Goal: Transaction & Acquisition: Purchase product/service

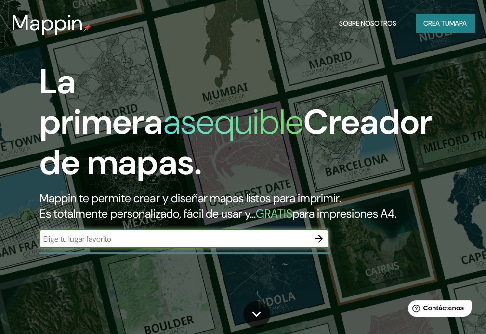
click at [217, 246] on div "​" at bounding box center [184, 238] width 289 height 19
type input "huancayo"
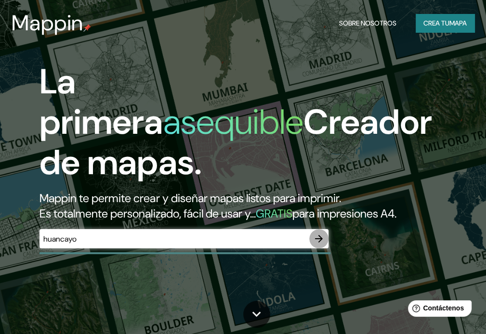
click at [321, 240] on icon "button" at bounding box center [319, 239] width 8 height 8
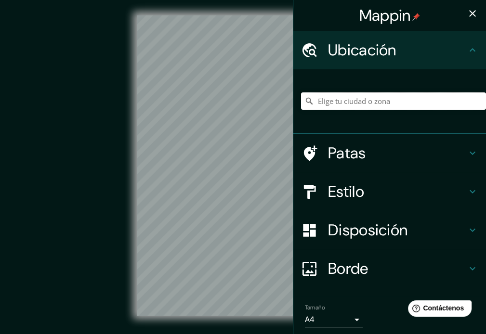
click at [359, 105] on input "Elige tu ciudad o zona" at bounding box center [393, 100] width 185 height 17
type input "Huancayo, Departamento de Junín, Perú"
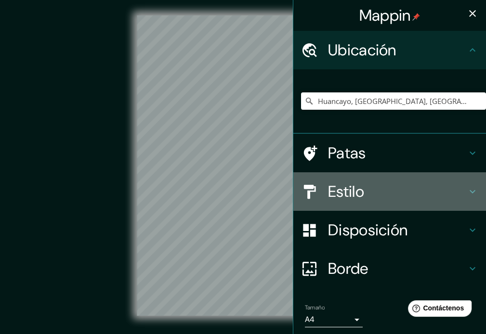
click at [360, 190] on h4 "Estilo" at bounding box center [397, 191] width 139 height 19
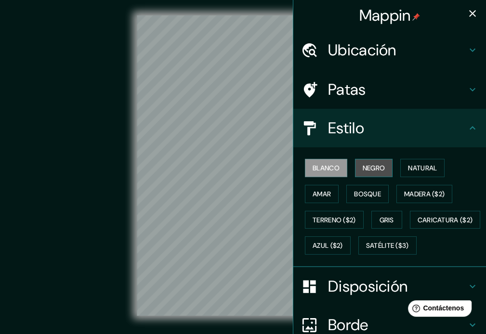
click at [372, 166] on font "Negro" at bounding box center [374, 168] width 23 height 9
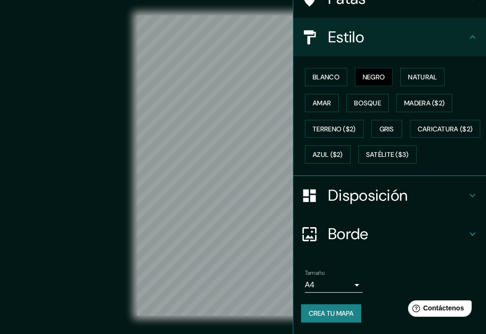
click at [351, 233] on font "Borde" at bounding box center [348, 234] width 40 height 20
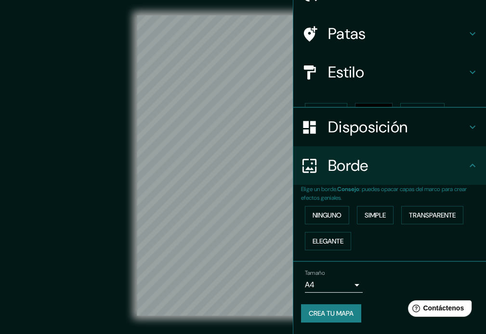
scroll to position [39, 0]
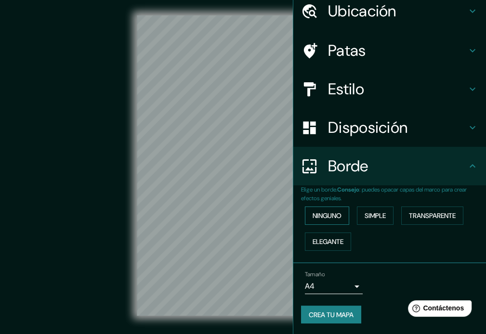
click at [316, 218] on font "Ninguno" at bounding box center [327, 215] width 29 height 9
click at [357, 209] on button "Simple" at bounding box center [375, 216] width 37 height 18
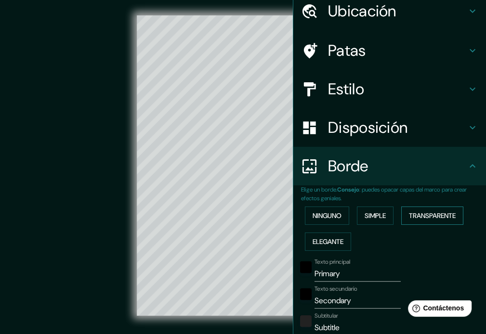
click at [432, 213] on font "Transparente" at bounding box center [432, 215] width 47 height 9
click at [313, 241] on font "Elegante" at bounding box center [328, 241] width 31 height 9
click at [337, 276] on input "Primary" at bounding box center [358, 273] width 86 height 15
type input "h"
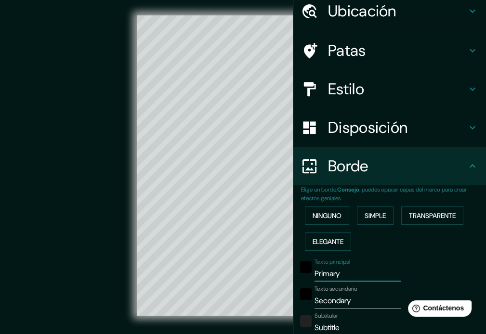
type input "176"
type input "35"
type input "18"
type input "ha"
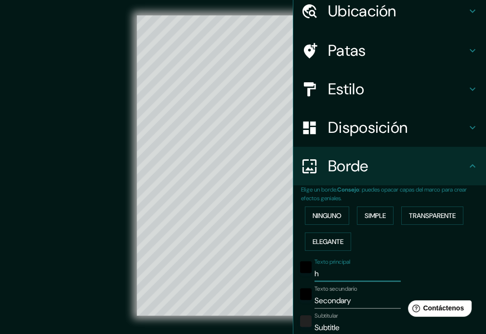
type input "176"
type input "35"
type input "18"
type input "h"
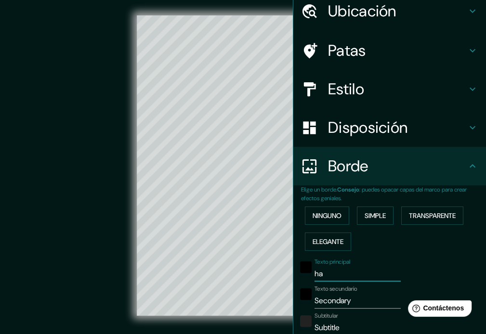
type input "176"
type input "35"
type input "18"
type input "hu"
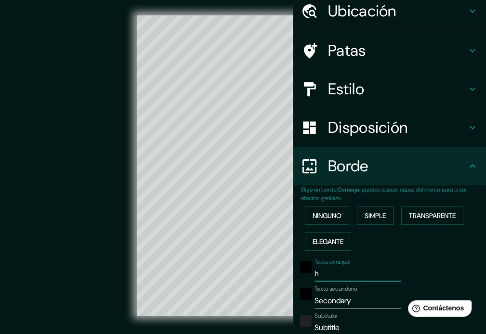
type input "176"
type input "35"
type input "18"
type input "hua"
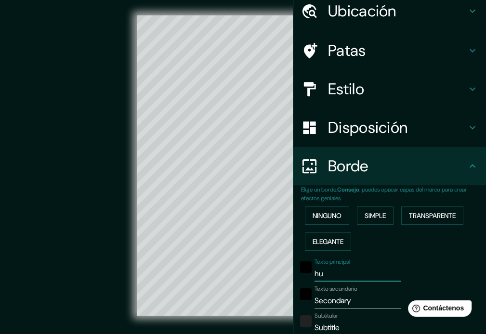
type input "176"
type input "35"
type input "18"
type input "huan"
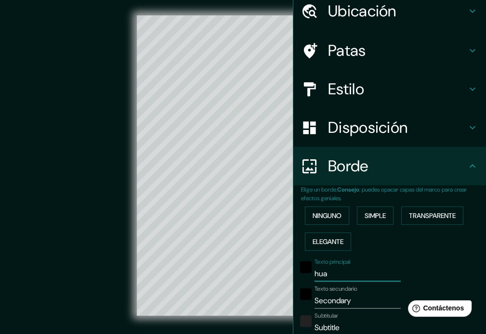
type input "176"
type input "35"
type input "18"
type input "huanc"
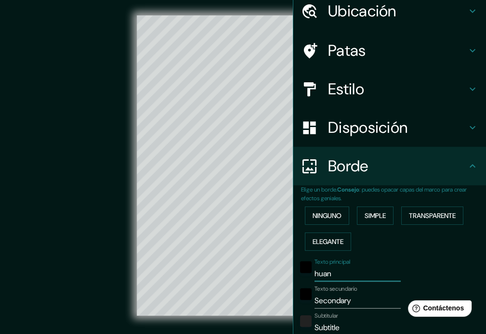
type input "176"
type input "35"
type input "18"
type input "huanca"
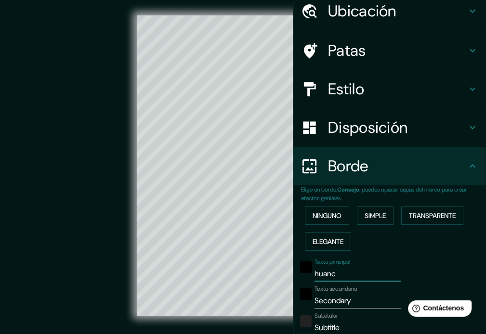
type input "176"
type input "35"
type input "18"
type input "huancay"
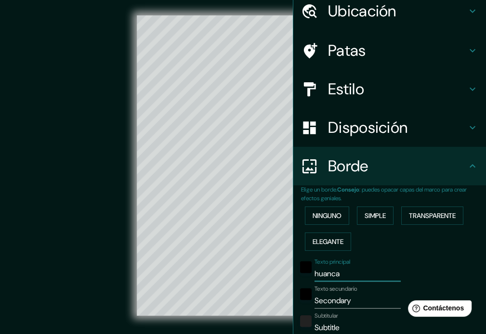
type input "176"
type input "35"
type input "18"
type input "huancayo"
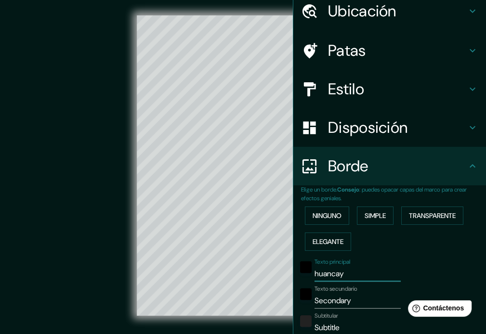
type input "176"
type input "35"
type input "18"
type input "huancayo"
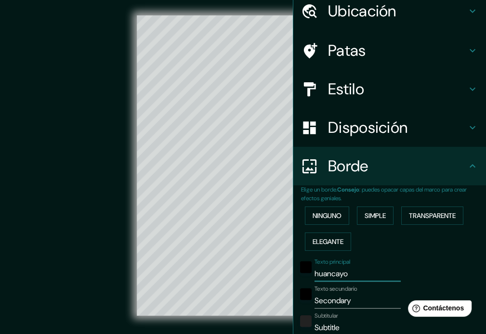
click at [334, 300] on input "Secondary" at bounding box center [358, 300] width 86 height 15
type input "j"
type input "176"
type input "35"
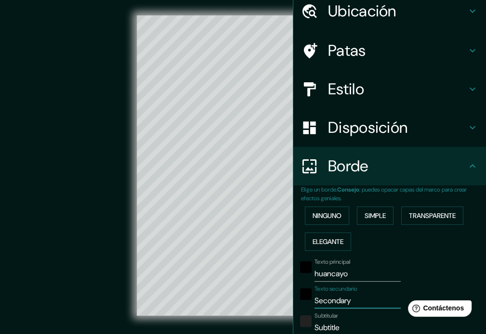
type input "35"
type input "18"
type input "ju"
type input "176"
type input "35"
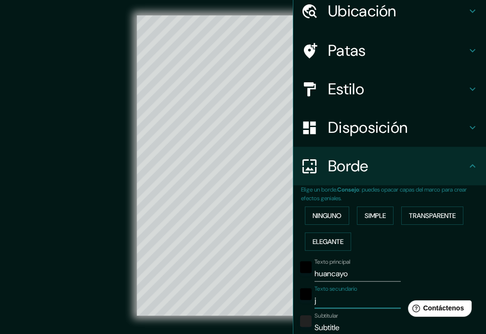
type input "35"
type input "18"
type input "jun"
type input "176"
type input "35"
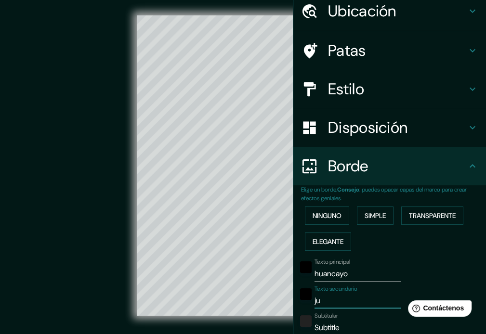
type input "35"
type input "18"
type input "juni"
type input "176"
type input "35"
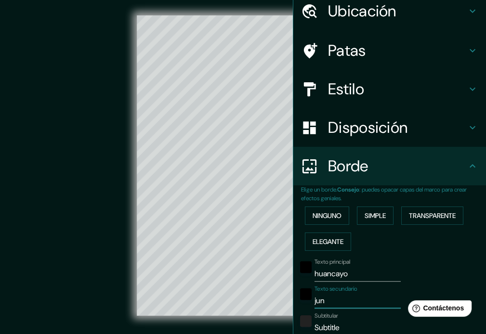
type input "35"
type input "18"
type input "junin"
type input "176"
type input "35"
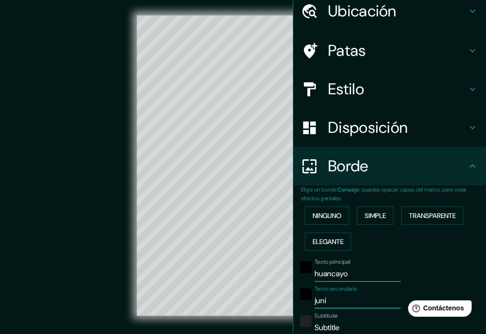
type input "35"
type input "18"
type input "junin"
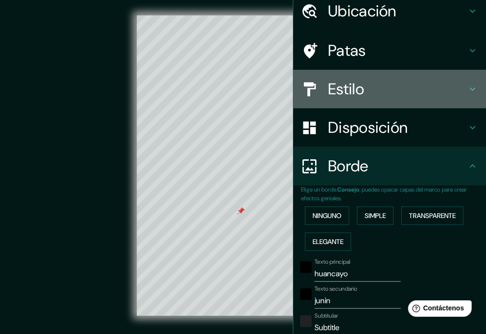
click at [349, 80] on font "Estilo" at bounding box center [346, 89] width 36 height 20
type input "176"
type input "35"
type input "18"
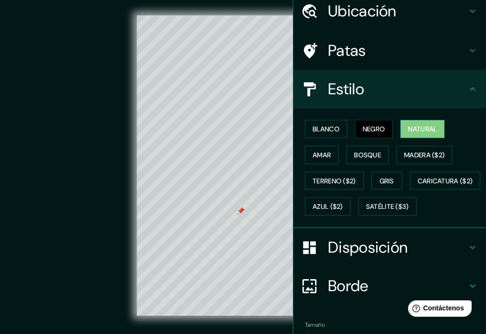
click at [414, 125] on font "Natural" at bounding box center [422, 129] width 29 height 9
click at [415, 147] on button "Madera ($2)" at bounding box center [424, 155] width 56 height 18
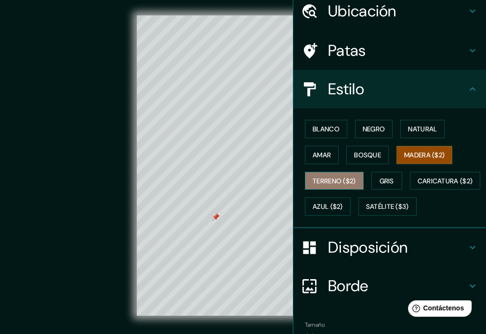
click at [328, 184] on font "Terreno ($2)" at bounding box center [334, 181] width 43 height 9
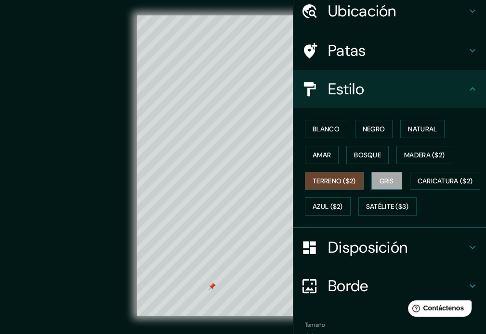
click at [372, 174] on button "Gris" at bounding box center [386, 181] width 31 height 18
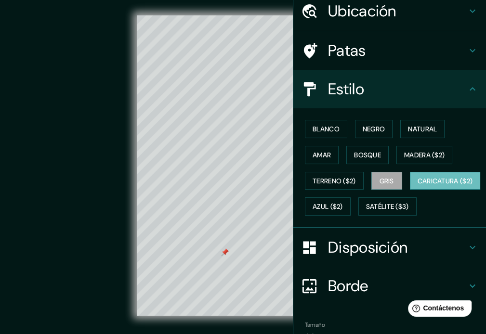
click at [418, 185] on font "Caricatura ($2)" at bounding box center [445, 181] width 55 height 9
click at [343, 210] on font "Azul ($2)" at bounding box center [328, 206] width 30 height 13
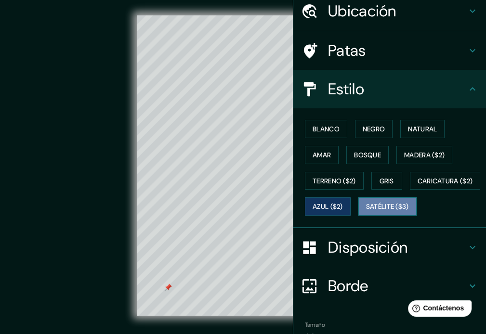
click at [366, 213] on font "Satélite ($3)" at bounding box center [387, 206] width 43 height 13
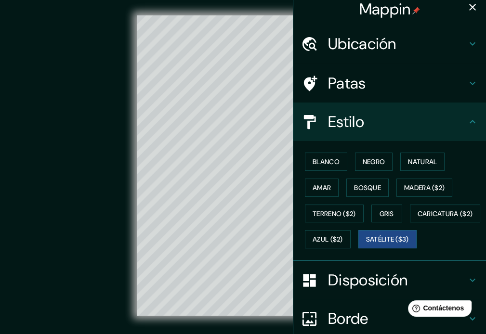
scroll to position [0, 0]
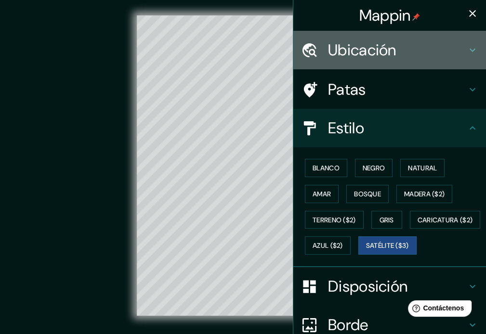
click at [458, 51] on h4 "Ubicación" at bounding box center [397, 49] width 139 height 19
type input "176"
type input "35"
type input "18"
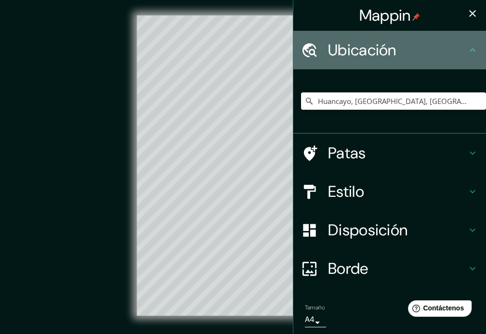
click at [458, 51] on h4 "Ubicación" at bounding box center [397, 49] width 139 height 19
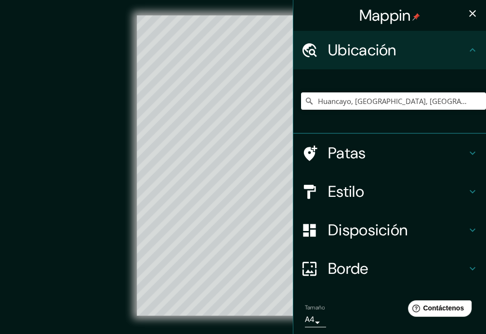
click at [434, 149] on h4 "Patas" at bounding box center [397, 153] width 139 height 19
type input "176"
type input "35"
type input "18"
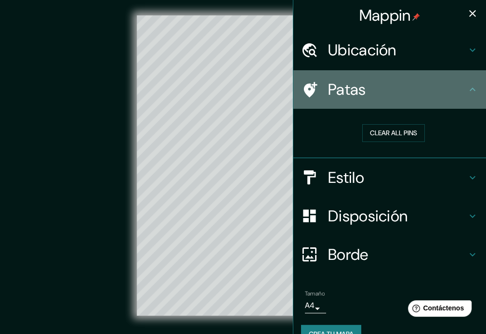
click at [448, 91] on h4 "Patas" at bounding box center [397, 89] width 139 height 19
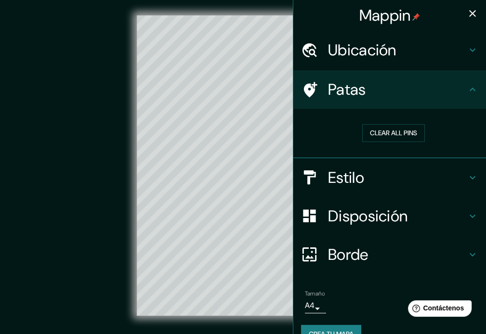
click at [447, 178] on h4 "Estilo" at bounding box center [397, 177] width 139 height 19
type input "176"
type input "35"
type input "18"
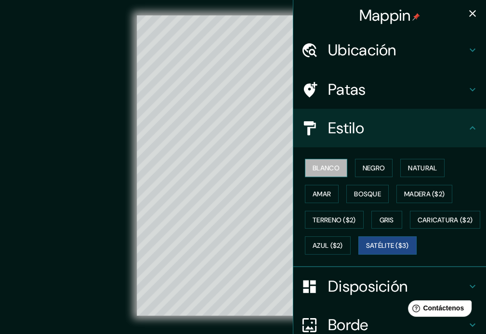
click at [324, 164] on font "Blanco" at bounding box center [326, 168] width 27 height 9
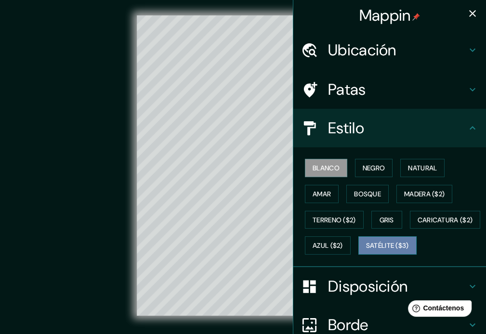
click at [366, 250] on font "Satélite ($3)" at bounding box center [387, 246] width 43 height 9
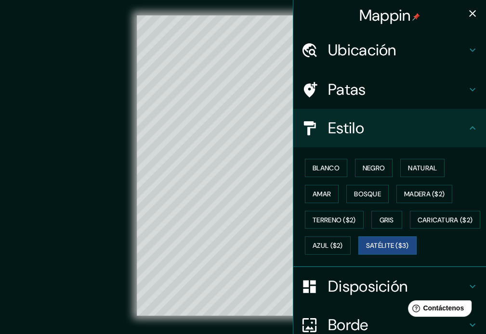
click at [48, 155] on div "© Mapbox © OpenStreetMap Improve this map © Maxar" at bounding box center [242, 165] width 437 height 301
click at [469, 18] on icon "button" at bounding box center [473, 14] width 12 height 12
type input "176"
type input "35"
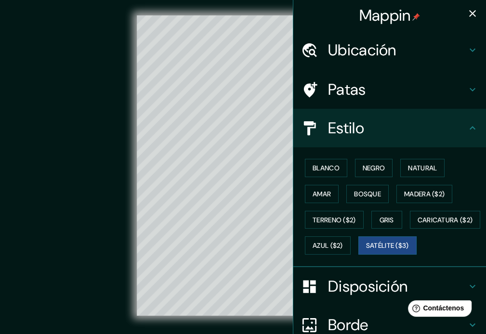
type input "18"
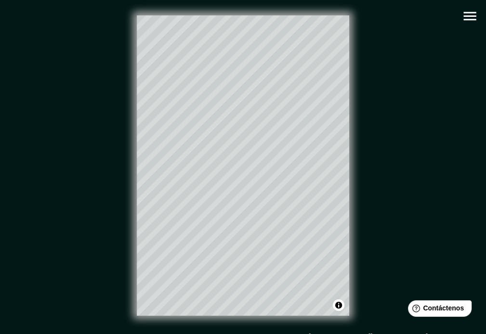
click at [469, 17] on icon "button" at bounding box center [469, 16] width 17 height 17
type input "176"
type input "35"
type input "18"
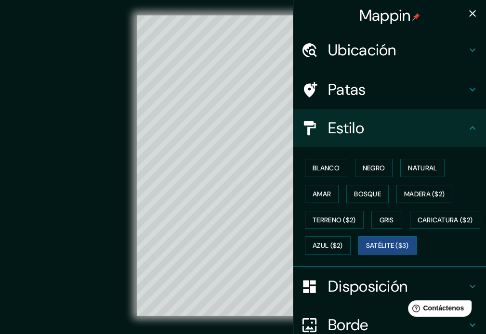
click at [467, 12] on icon "button" at bounding box center [473, 14] width 12 height 12
type input "176"
type input "35"
type input "18"
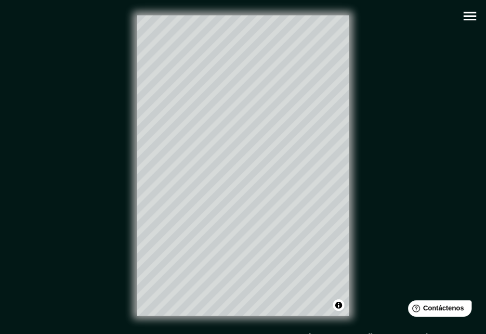
click at [466, 15] on icon "button" at bounding box center [469, 16] width 17 height 17
type input "176"
type input "35"
type input "18"
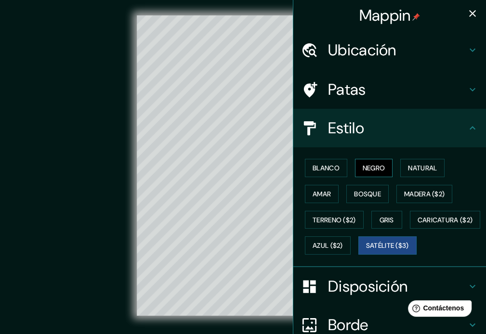
click at [365, 172] on font "Negro" at bounding box center [374, 168] width 23 height 13
click at [366, 250] on font "Satélite ($3)" at bounding box center [387, 246] width 43 height 9
click at [366, 167] on font "Negro" at bounding box center [374, 168] width 23 height 9
click at [366, 250] on font "Satélite ($3)" at bounding box center [387, 246] width 43 height 9
click at [366, 164] on font "Negro" at bounding box center [374, 168] width 23 height 9
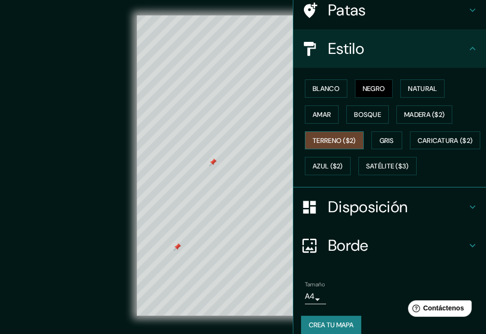
scroll to position [115, 0]
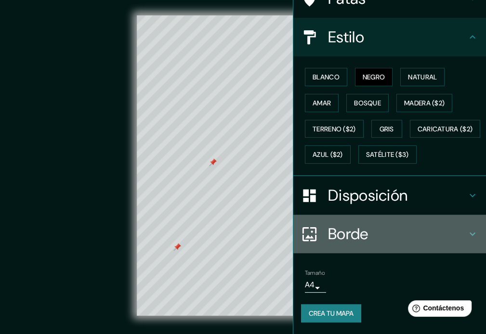
click at [343, 225] on font "Borde" at bounding box center [348, 234] width 40 height 20
type input "176"
type input "35"
type input "18"
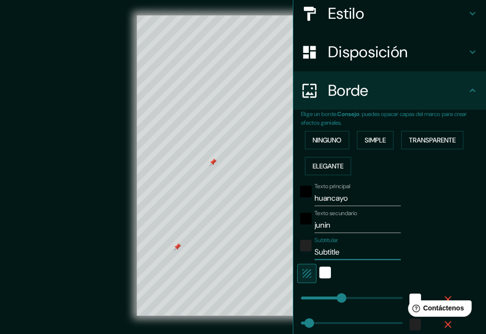
drag, startPoint x: 341, startPoint y: 258, endPoint x: 308, endPoint y: 255, distance: 32.9
click at [315, 255] on input "Subtitle" at bounding box center [358, 252] width 86 height 15
click at [319, 276] on div "blanco" at bounding box center [325, 273] width 12 height 12
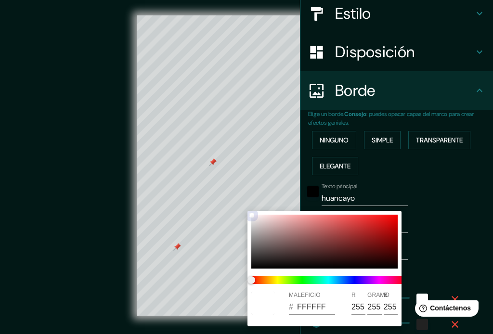
click at [281, 237] on div at bounding box center [324, 242] width 146 height 54
type input "176"
type input "35"
type input "18"
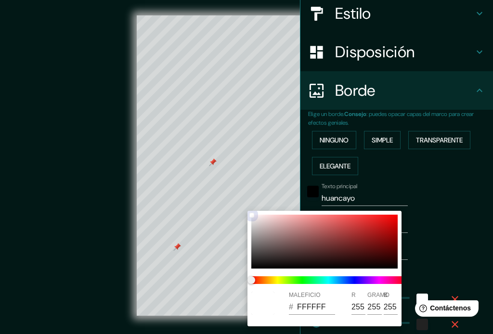
type input "937575"
type input "147"
type input "117"
click at [371, 237] on div at bounding box center [324, 242] width 146 height 54
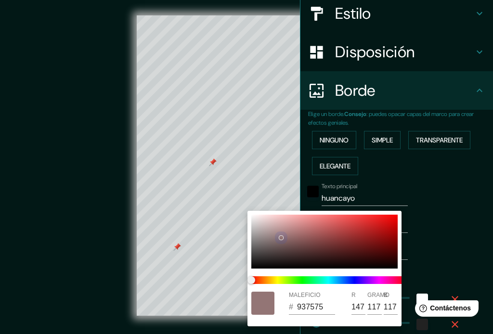
type input "176"
type input "35"
type input "18"
type input "981C1C"
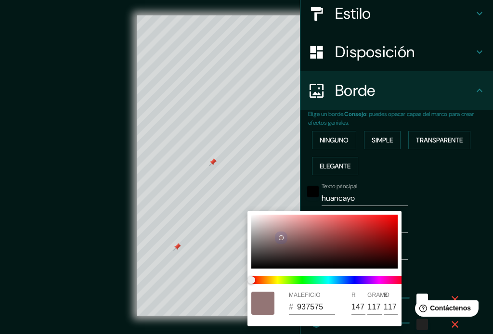
type input "152"
type input "28"
type input "176"
type input "35"
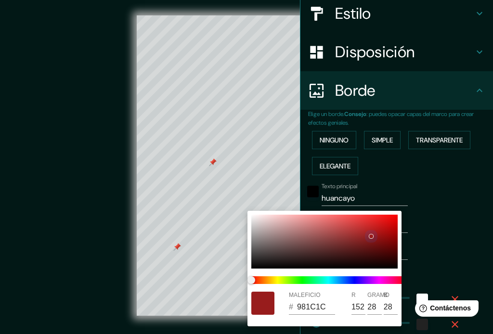
type input "35"
type input "18"
type input "E6DDDD"
type input "230"
type input "221"
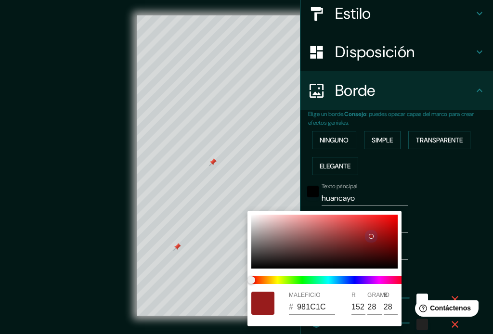
type input "221"
type input "176"
type input "35"
type input "18"
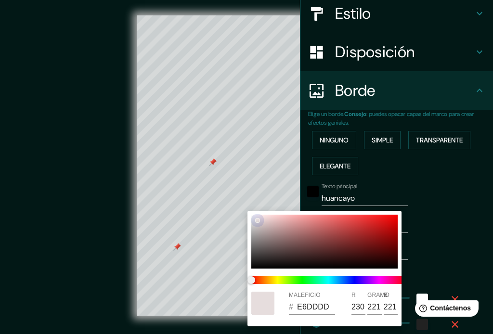
type input "E8E2E2"
type input "232"
type input "226"
type input "176"
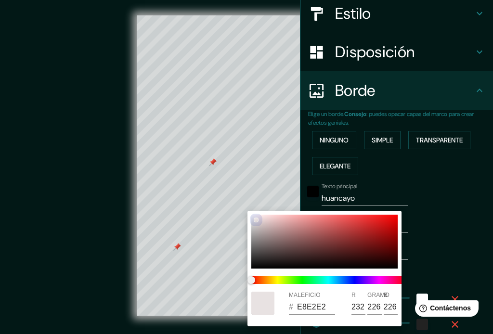
type input "35"
type input "18"
type input "EAE6E6"
type input "234"
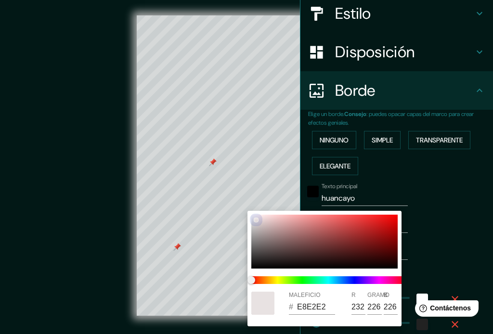
type input "230"
type input "176"
type input "35"
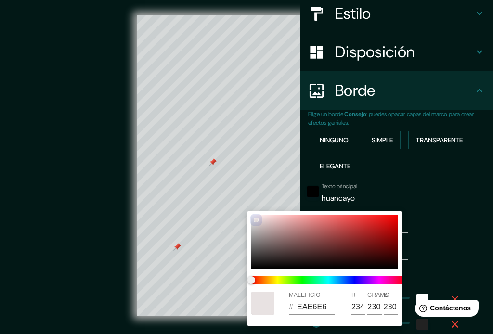
type input "18"
type input "EDE8E8"
type input "237"
type input "232"
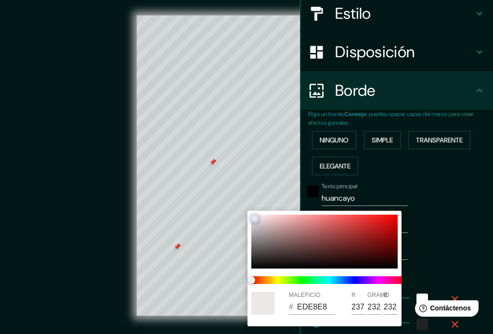
type input "176"
type input "35"
type input "18"
type input "EFEDED"
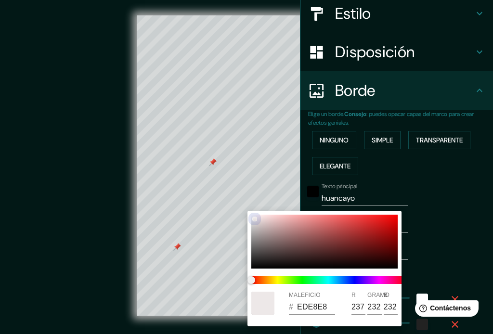
type input "239"
type input "237"
type input "176"
type input "35"
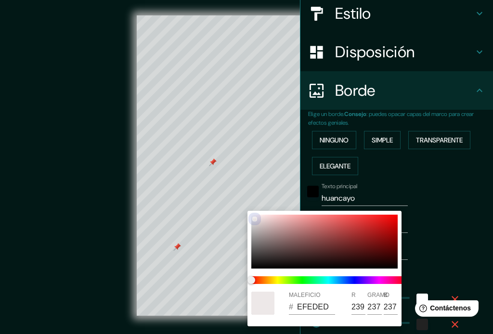
type input "35"
type input "18"
type input "F6F5F5"
type input "246"
type input "245"
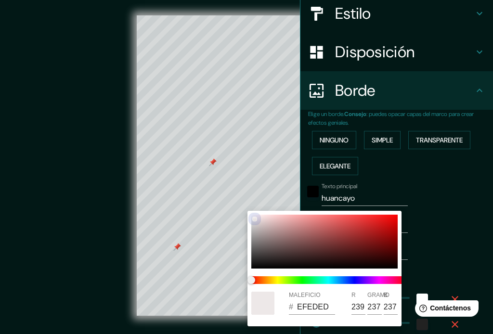
type input "245"
type input "176"
type input "35"
type input "18"
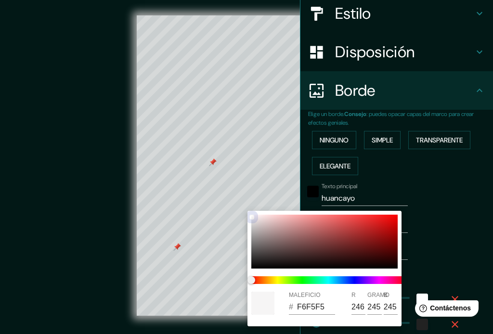
type input "F8F8F8"
type input "248"
type input "176"
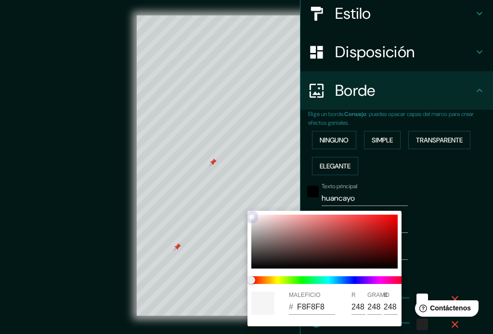
type input "35"
type input "18"
type input "FDFDFD"
type input "253"
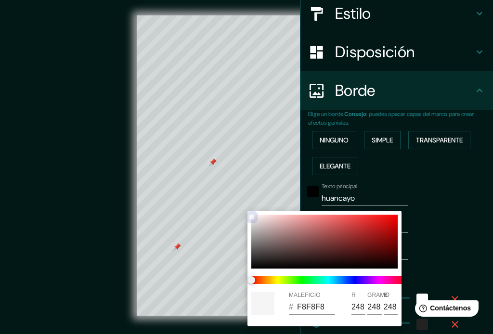
type input "253"
type input "176"
type input "35"
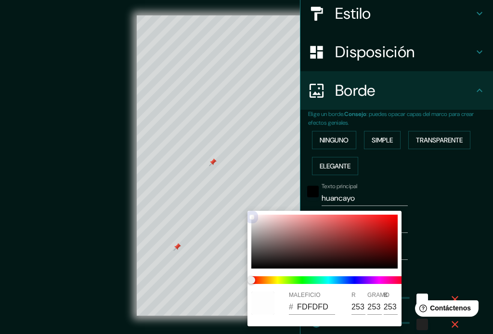
type input "18"
type input "FFFFFF"
drag, startPoint x: 259, startPoint y: 224, endPoint x: 269, endPoint y: 252, distance: 29.3
click at [269, 252] on div at bounding box center [324, 242] width 146 height 54
drag, startPoint x: 474, startPoint y: 189, endPoint x: 447, endPoint y: 193, distance: 26.8
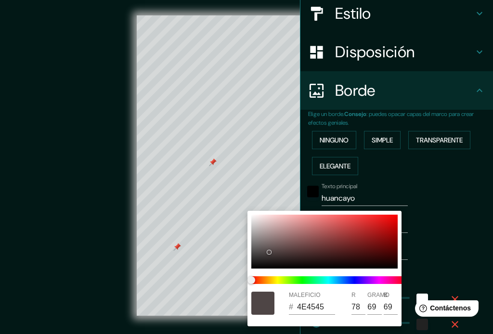
click at [474, 188] on div at bounding box center [246, 167] width 493 height 334
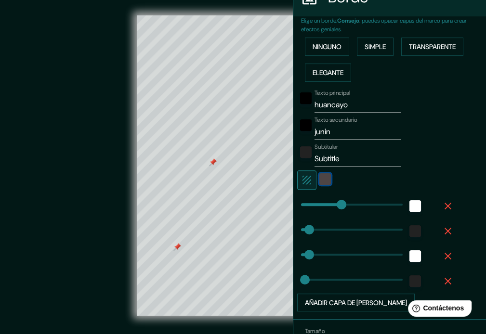
scroll to position [211, 0]
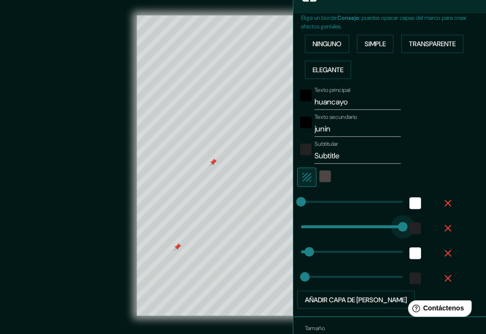
drag, startPoint x: 306, startPoint y: 221, endPoint x: 414, endPoint y: 218, distance: 108.4
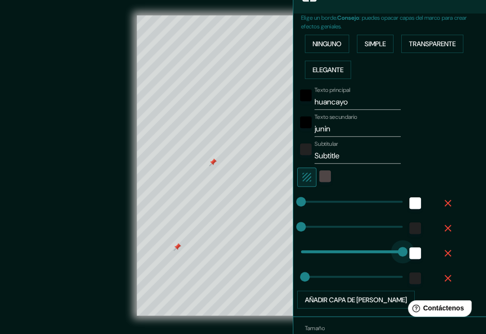
drag, startPoint x: 309, startPoint y: 249, endPoint x: 420, endPoint y: 247, distance: 110.3
drag, startPoint x: 393, startPoint y: 250, endPoint x: 293, endPoint y: 250, distance: 99.7
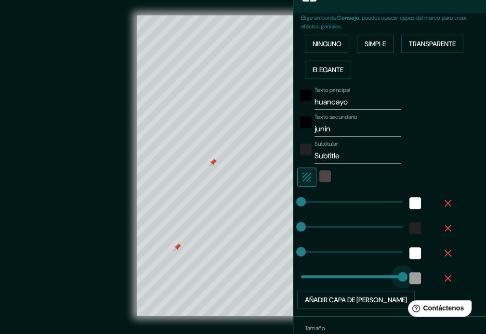
drag, startPoint x: 296, startPoint y: 274, endPoint x: 404, endPoint y: 274, distance: 108.4
click at [314, 291] on button "Añadir capa de marco" at bounding box center [356, 300] width 118 height 18
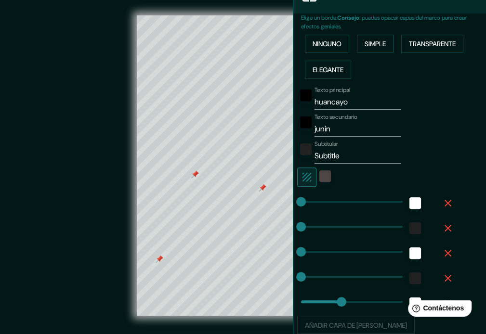
drag, startPoint x: 279, startPoint y: 179, endPoint x: 263, endPoint y: 191, distance: 21.0
click at [262, 191] on div at bounding box center [263, 188] width 8 height 8
click at [262, 188] on div at bounding box center [263, 188] width 8 height 8
click at [196, 178] on div at bounding box center [195, 175] width 8 height 8
click at [159, 261] on div at bounding box center [160, 260] width 8 height 8
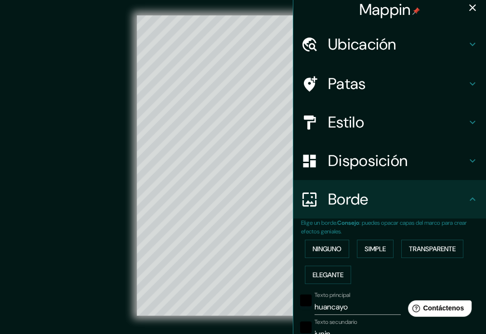
scroll to position [0, 0]
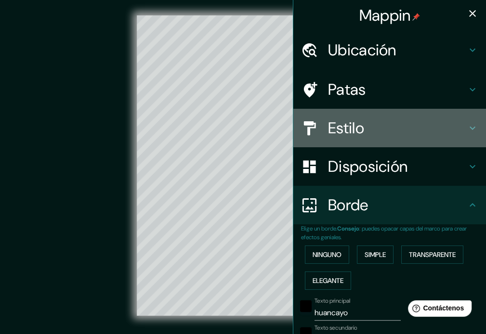
click at [354, 137] on font "Estilo" at bounding box center [346, 128] width 36 height 20
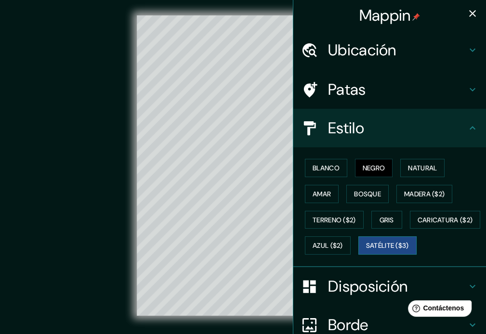
click at [366, 250] on font "Satélite ($3)" at bounding box center [387, 246] width 43 height 9
click at [250, 15] on div at bounding box center [243, 15] width 212 height 0
click at [363, 171] on font "Negro" at bounding box center [374, 168] width 23 height 9
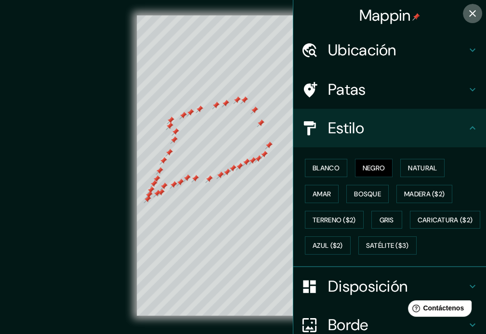
click at [467, 15] on icon "button" at bounding box center [473, 14] width 12 height 12
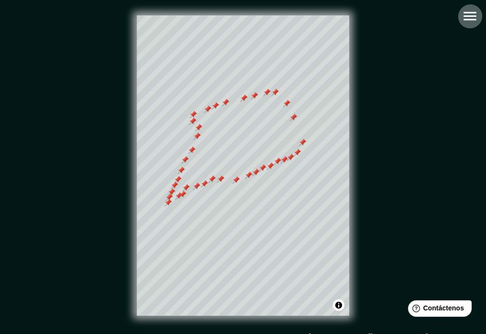
click at [474, 6] on button "button" at bounding box center [470, 16] width 25 height 25
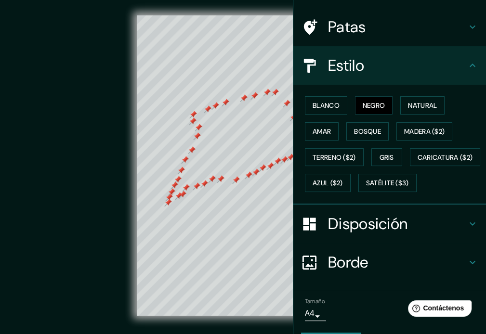
scroll to position [115, 0]
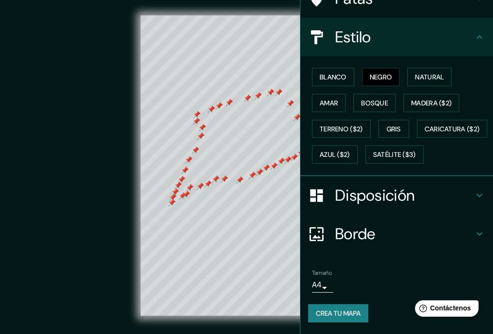
click at [310, 278] on body "Mappin Ubicación Huancayo, Departamento de Junín, Perú Huancayo Departamento de…" at bounding box center [246, 167] width 493 height 334
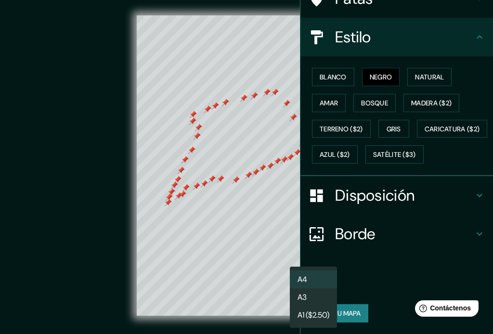
click at [318, 298] on li "A3" at bounding box center [313, 298] width 47 height 18
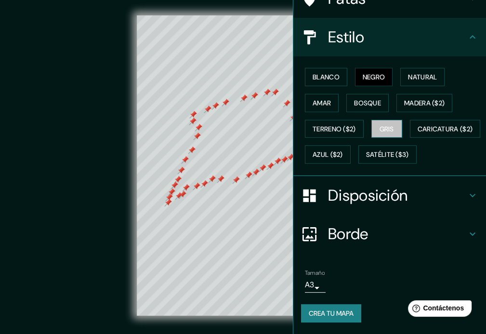
click at [382, 125] on font "Gris" at bounding box center [387, 129] width 14 height 9
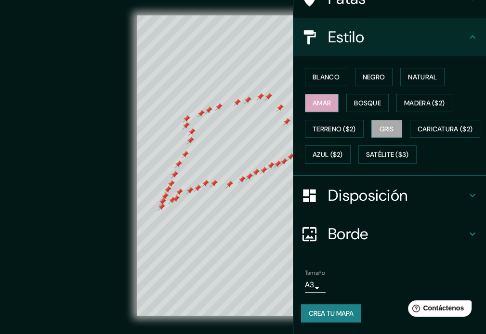
click at [316, 99] on font "Amar" at bounding box center [322, 103] width 18 height 9
click at [429, 97] on font "Madera ($2)" at bounding box center [424, 103] width 40 height 13
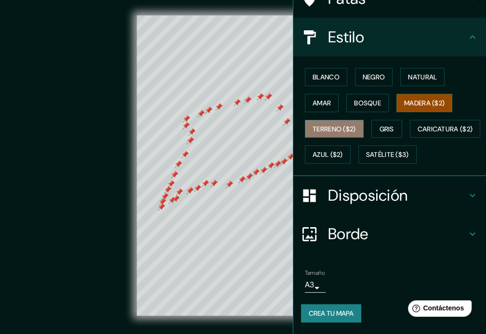
click at [323, 120] on button "Terreno ($2)" at bounding box center [334, 129] width 59 height 18
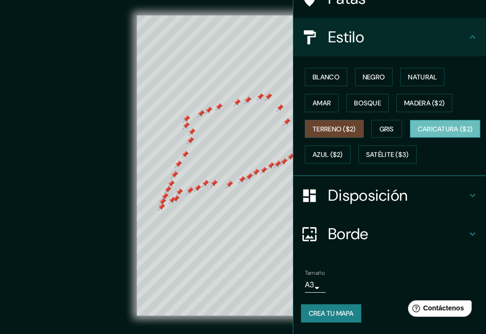
click at [418, 126] on font "Caricatura ($2)" at bounding box center [445, 129] width 55 height 9
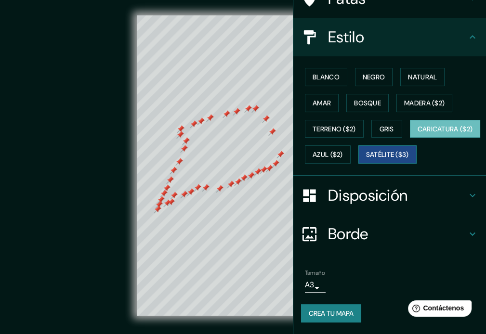
click at [366, 149] on font "Satélite ($3)" at bounding box center [387, 154] width 43 height 13
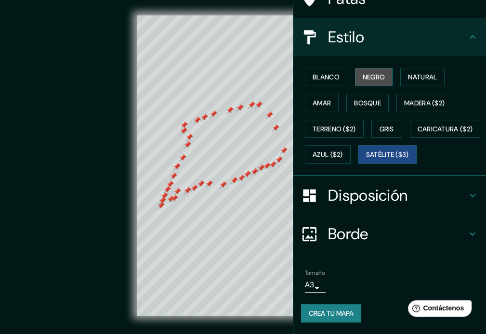
click at [369, 73] on font "Negro" at bounding box center [374, 77] width 23 height 9
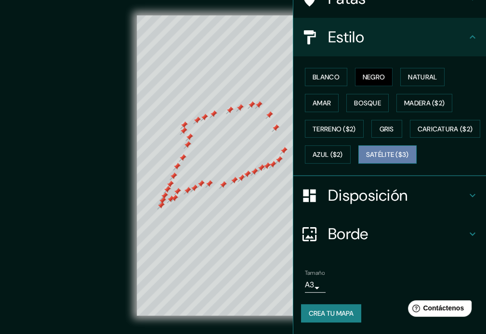
click at [366, 149] on font "Satélite ($3)" at bounding box center [387, 154] width 43 height 13
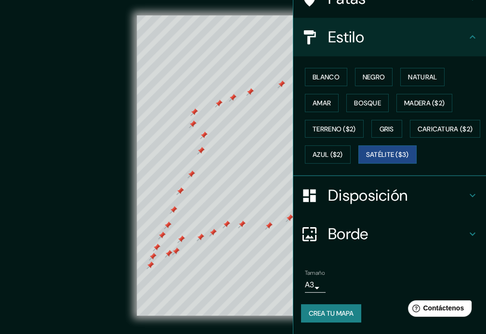
click at [192, 122] on div at bounding box center [193, 124] width 8 height 8
click at [204, 135] on div at bounding box center [204, 136] width 8 height 8
click at [201, 153] on div at bounding box center [201, 151] width 8 height 8
click at [193, 175] on div at bounding box center [191, 175] width 8 height 8
click at [181, 194] on div at bounding box center [180, 191] width 8 height 8
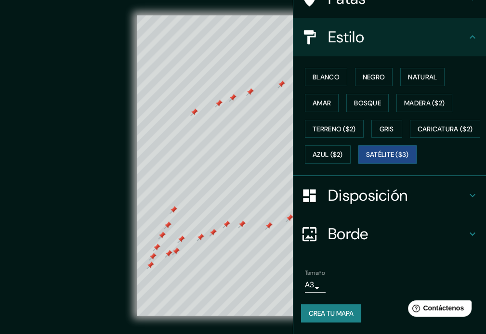
click at [173, 212] on div at bounding box center [174, 210] width 8 height 8
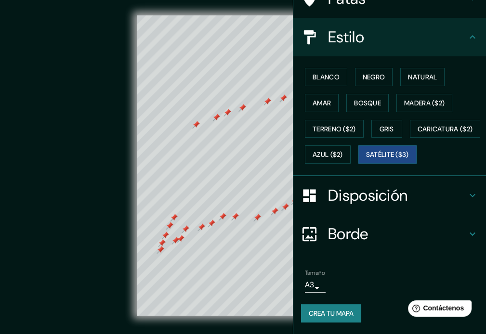
click at [175, 221] on div at bounding box center [174, 218] width 8 height 8
click at [171, 228] on div at bounding box center [170, 226] width 8 height 8
click at [164, 236] on div at bounding box center [165, 236] width 8 height 8
click at [163, 240] on div at bounding box center [162, 243] width 8 height 8
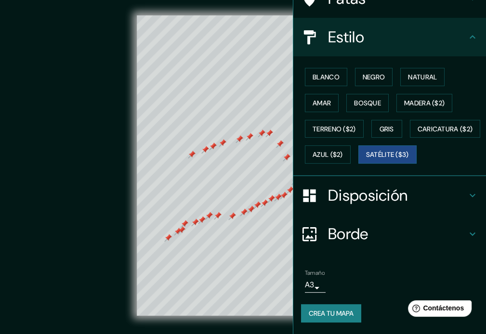
click at [207, 151] on div at bounding box center [205, 150] width 8 height 8
click at [213, 149] on div at bounding box center [213, 147] width 8 height 8
click at [223, 146] on div at bounding box center [223, 143] width 8 height 8
click at [242, 142] on div at bounding box center [242, 139] width 8 height 8
click at [240, 139] on div at bounding box center [240, 139] width 8 height 8
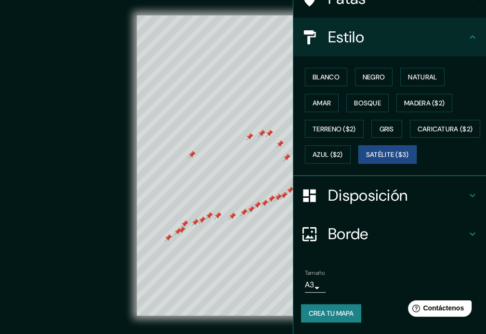
click at [248, 139] on div at bounding box center [250, 137] width 8 height 8
click at [262, 135] on div at bounding box center [262, 134] width 8 height 8
click at [266, 134] on div at bounding box center [269, 134] width 8 height 8
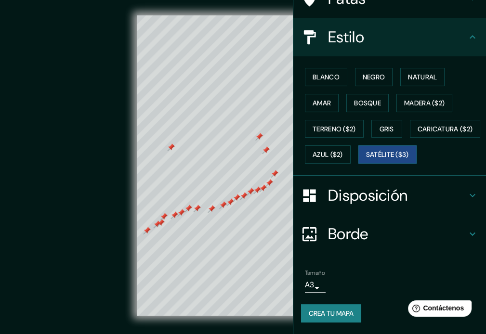
click at [259, 135] on div at bounding box center [259, 137] width 8 height 8
click at [264, 147] on div at bounding box center [266, 150] width 8 height 8
click at [276, 175] on div at bounding box center [275, 174] width 8 height 8
click at [270, 182] on div at bounding box center [269, 183] width 8 height 8
click at [264, 186] on div at bounding box center [263, 188] width 8 height 8
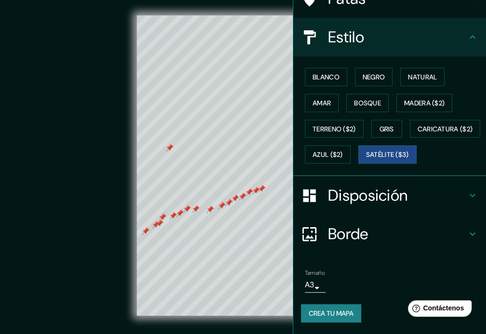
click at [259, 189] on div at bounding box center [256, 191] width 8 height 8
drag, startPoint x: 262, startPoint y: 188, endPoint x: 266, endPoint y: 182, distance: 7.5
click at [266, 182] on div at bounding box center [267, 183] width 8 height 8
click at [266, 181] on div at bounding box center [267, 183] width 8 height 8
click at [253, 188] on div at bounding box center [254, 187] width 8 height 8
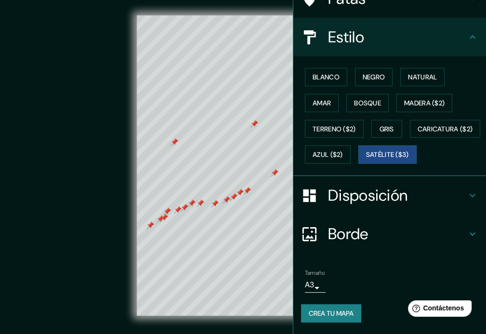
click at [249, 191] on div at bounding box center [247, 191] width 8 height 8
click at [242, 190] on div at bounding box center [240, 193] width 8 height 8
click at [235, 196] on div at bounding box center [234, 197] width 8 height 8
click at [225, 200] on div at bounding box center [227, 200] width 8 height 8
click at [215, 202] on div at bounding box center [215, 204] width 8 height 8
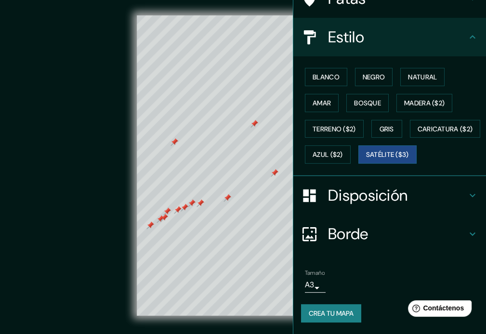
click at [198, 204] on div at bounding box center [201, 203] width 8 height 8
click at [195, 203] on div at bounding box center [192, 203] width 8 height 8
click at [185, 208] on div at bounding box center [185, 208] width 8 height 8
click at [177, 209] on div at bounding box center [178, 210] width 8 height 8
click at [168, 211] on div at bounding box center [167, 212] width 8 height 8
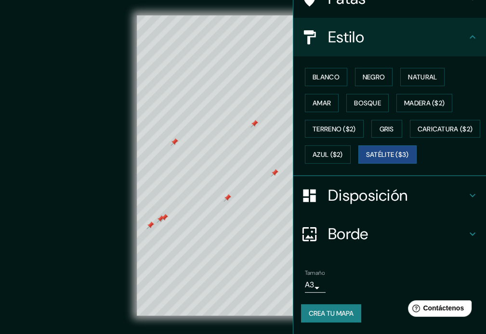
click at [165, 219] on div at bounding box center [164, 218] width 8 height 8
click at [159, 217] on div at bounding box center [161, 219] width 8 height 8
click at [363, 73] on font "Negro" at bounding box center [374, 77] width 23 height 9
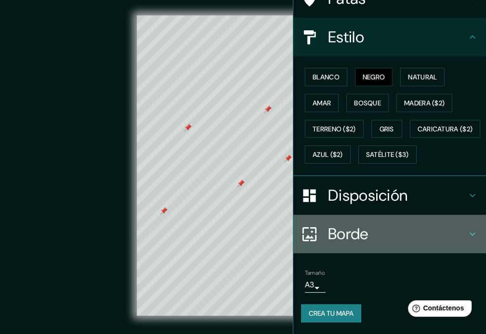
click at [354, 228] on font "Borde" at bounding box center [348, 234] width 40 height 20
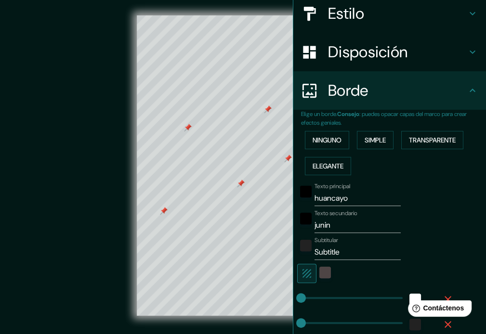
click at [375, 53] on font "Disposición" at bounding box center [367, 52] width 79 height 20
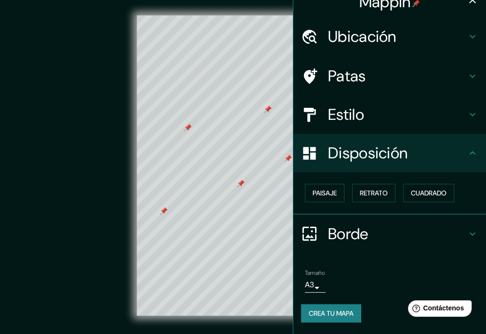
scroll to position [12, 0]
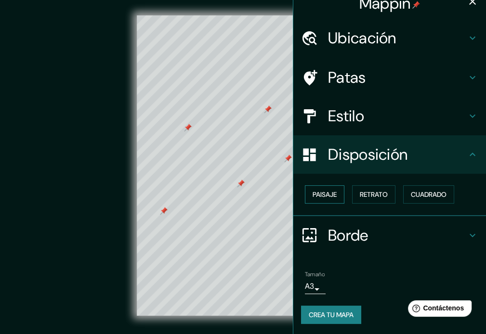
click at [329, 196] on font "Paisaje" at bounding box center [325, 194] width 24 height 9
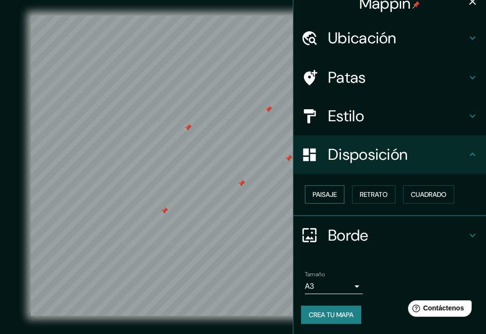
click at [329, 196] on font "Paisaje" at bounding box center [325, 194] width 24 height 9
click at [370, 192] on font "Retrato" at bounding box center [374, 194] width 28 height 9
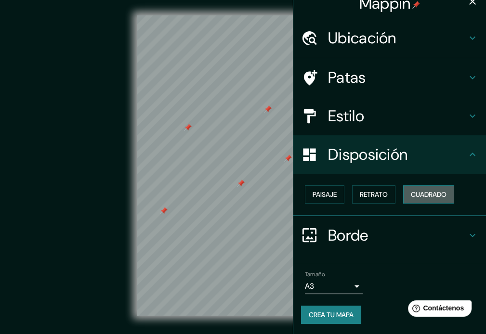
click at [435, 187] on button "Cuadrado" at bounding box center [428, 194] width 51 height 18
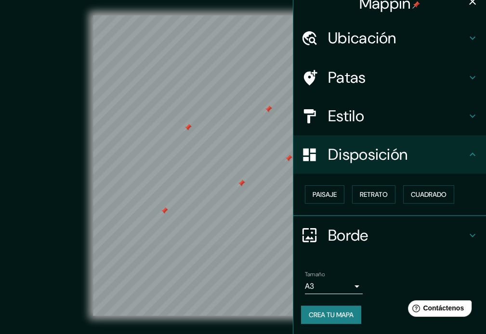
click at [467, 1] on icon "button" at bounding box center [473, 2] width 12 height 12
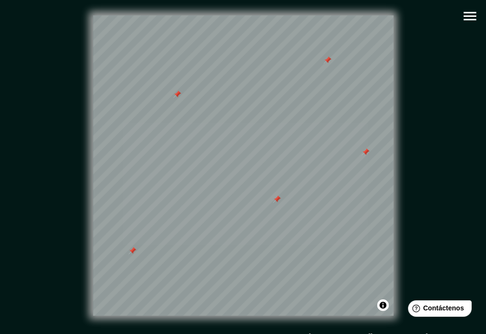
click at [468, 21] on icon "button" at bounding box center [469, 16] width 17 height 17
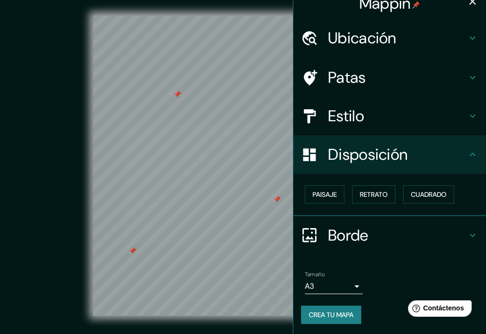
click at [378, 76] on h4 "Patas" at bounding box center [397, 77] width 139 height 19
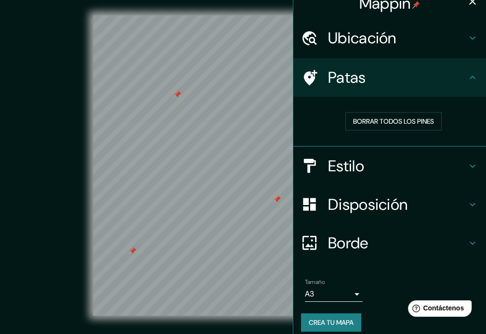
click at [378, 76] on h4 "Patas" at bounding box center [397, 77] width 139 height 19
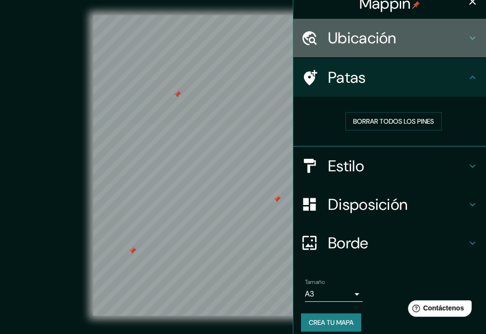
click at [390, 44] on font "Ubicación" at bounding box center [362, 38] width 68 height 20
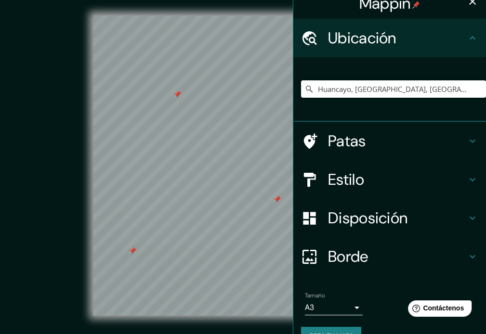
click at [390, 44] on font "Ubicación" at bounding box center [362, 38] width 68 height 20
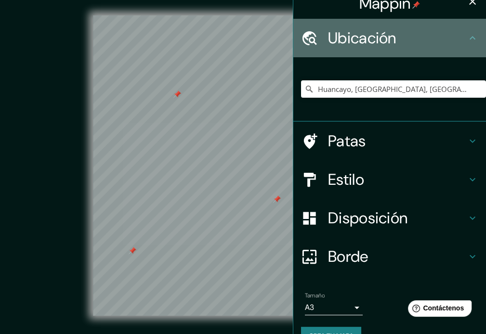
click at [467, 33] on icon at bounding box center [473, 38] width 12 height 12
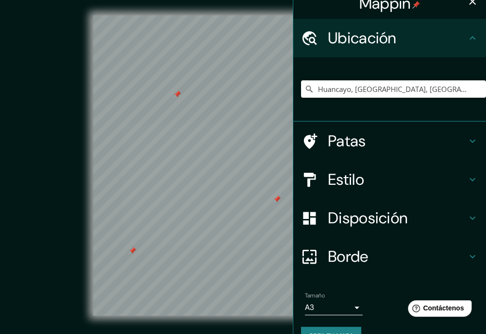
click at [416, 184] on h4 "Estilo" at bounding box center [397, 179] width 139 height 19
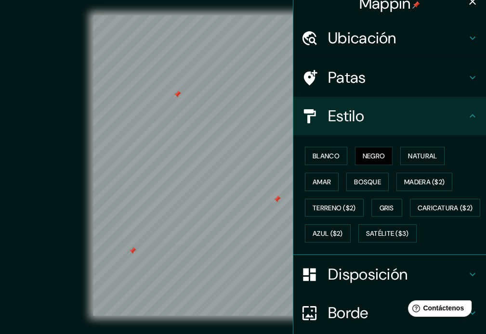
click at [467, 114] on icon at bounding box center [473, 116] width 12 height 12
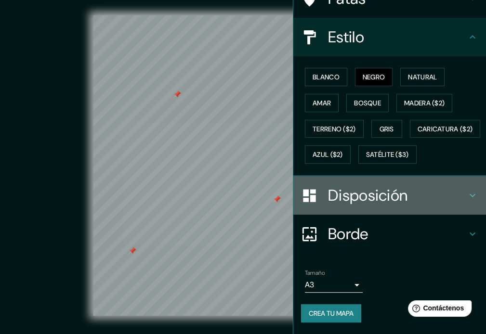
click at [382, 206] on font "Disposición" at bounding box center [367, 195] width 79 height 20
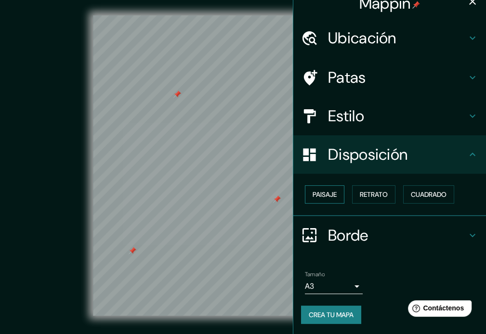
click at [331, 197] on button "Paisaje" at bounding box center [325, 194] width 40 height 18
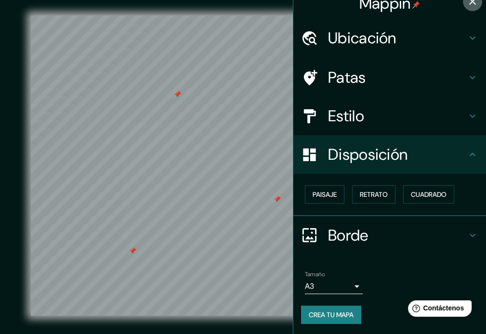
click at [467, 5] on icon "button" at bounding box center [473, 2] width 12 height 12
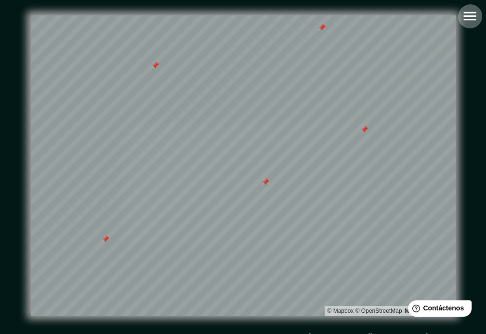
click at [476, 13] on icon "button" at bounding box center [469, 16] width 17 height 17
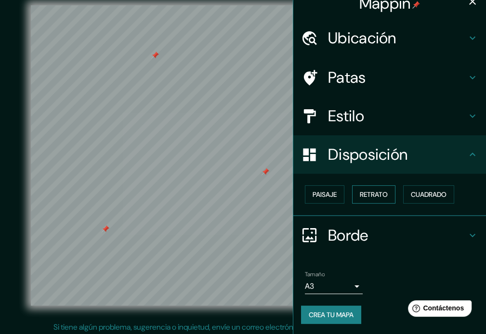
scroll to position [13, 0]
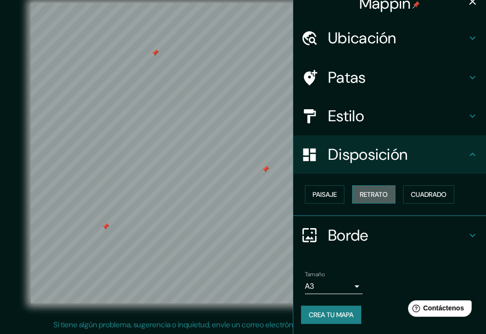
click at [364, 196] on font "Retrato" at bounding box center [374, 194] width 28 height 9
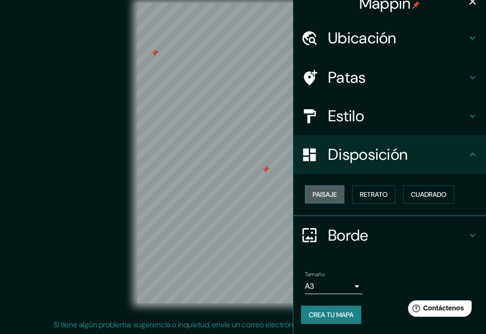
click at [333, 194] on button "Paisaje" at bounding box center [325, 194] width 40 height 18
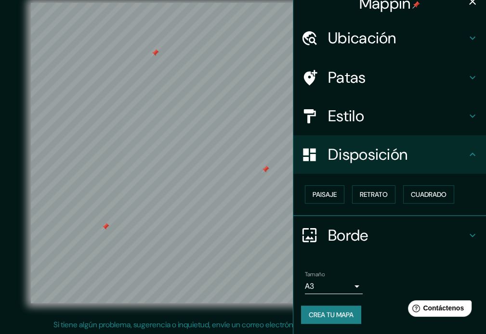
click at [463, 8] on button "button" at bounding box center [472, 1] width 19 height 19
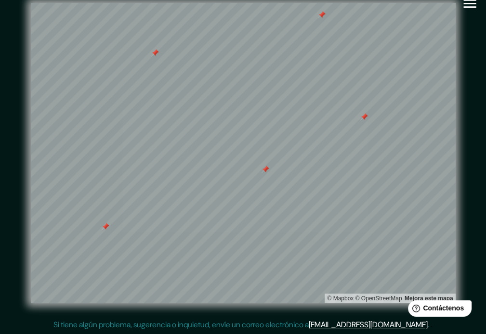
click at [468, 10] on icon "button" at bounding box center [469, 3] width 17 height 17
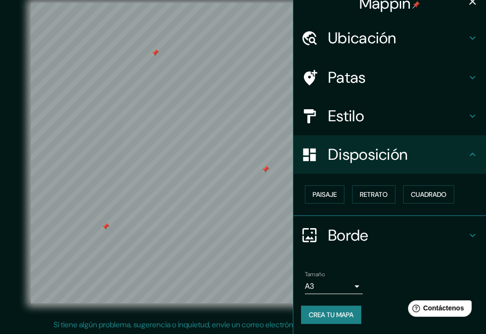
click at [470, 7] on button "button" at bounding box center [472, 1] width 19 height 19
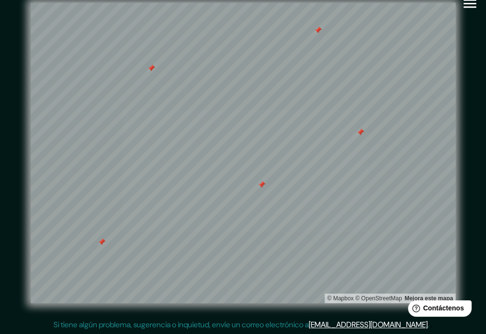
drag, startPoint x: 468, startPoint y: 92, endPoint x: 468, endPoint y: 100, distance: 7.7
click at [468, 100] on div "© Mapbox © OpenStreetMap Mejora este mapa" at bounding box center [243, 153] width 468 height 332
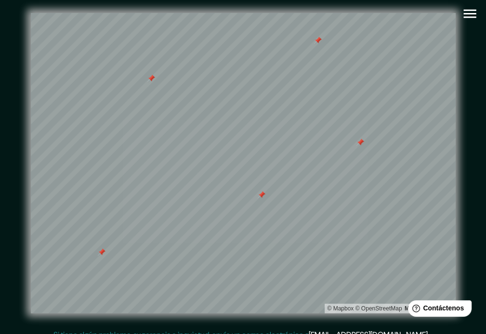
scroll to position [0, 0]
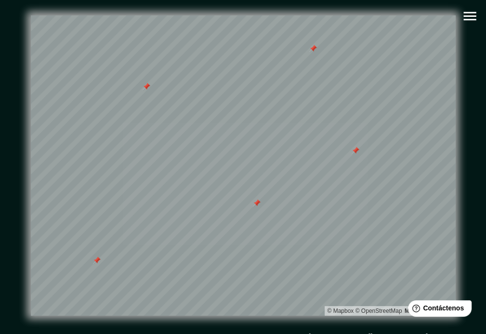
click at [477, 13] on icon "button" at bounding box center [469, 16] width 17 height 17
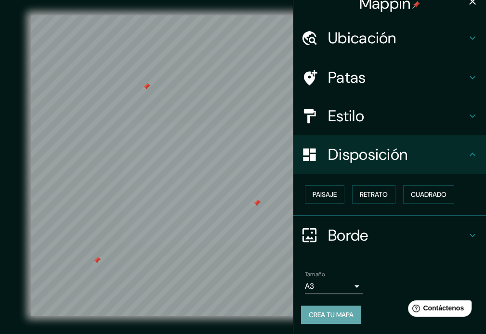
click at [336, 311] on font "Crea tu mapa" at bounding box center [331, 315] width 45 height 9
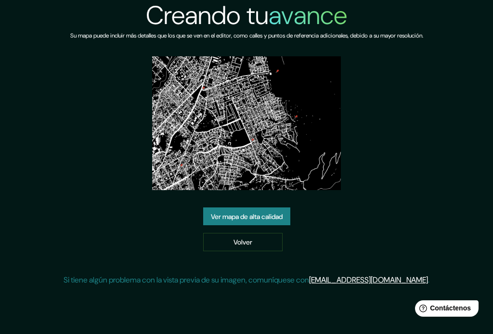
click at [254, 218] on font "Ver mapa de alta calidad" at bounding box center [247, 216] width 72 height 9
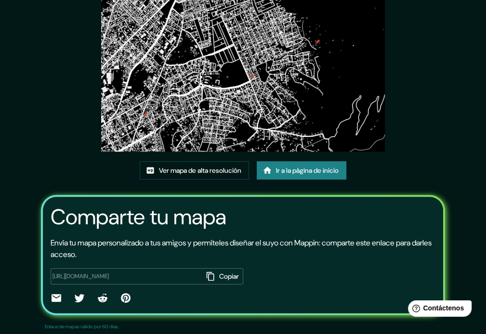
scroll to position [102, 0]
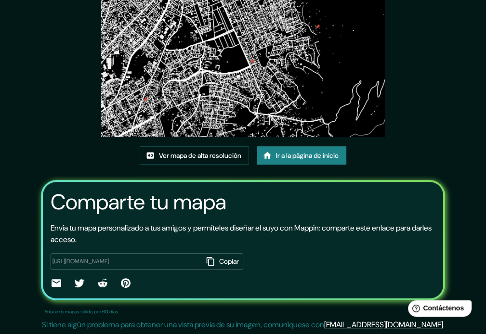
click at [206, 260] on icon "button" at bounding box center [211, 262] width 10 height 10
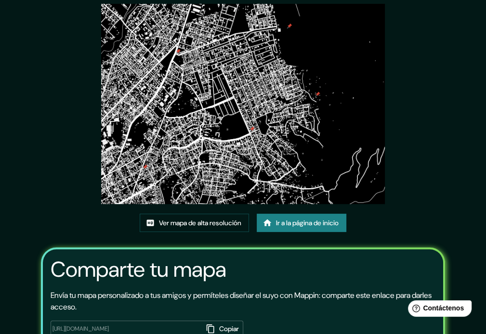
scroll to position [0, 0]
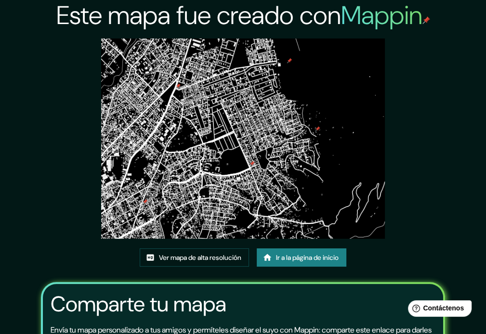
click at [333, 144] on img at bounding box center [243, 139] width 284 height 200
drag, startPoint x: 287, startPoint y: 115, endPoint x: 437, endPoint y: 27, distance: 174.0
click at [437, 70] on div "Este mapa fue creado con Mappin Ver mapa de alta resolución Ir a la página de i…" at bounding box center [243, 218] width 428 height 437
click at [424, 33] on div "Este mapa fue creado con Mappin Ver mapa de alta resolución Ir a la página de i…" at bounding box center [243, 218] width 428 height 437
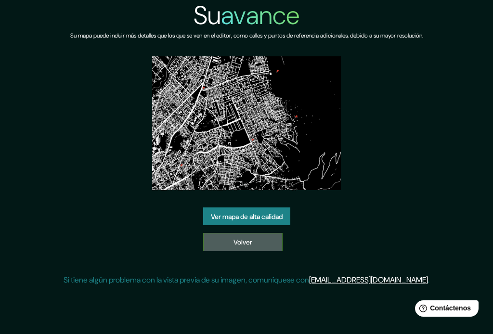
click at [239, 246] on font "Volver" at bounding box center [243, 242] width 19 height 9
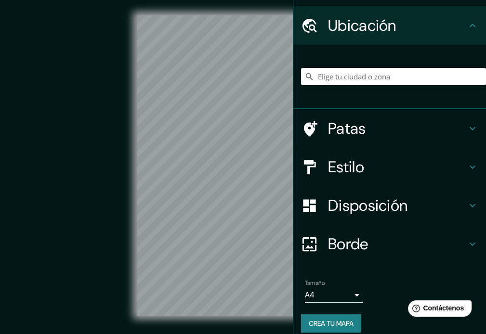
scroll to position [34, 0]
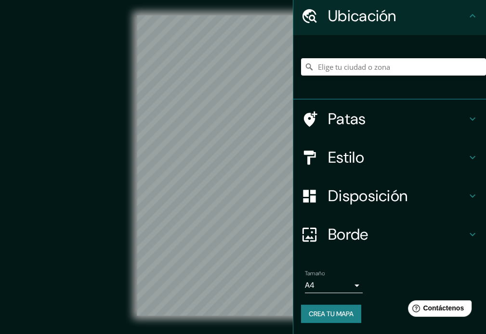
click at [323, 310] on font "Crea tu mapa" at bounding box center [331, 314] width 45 height 9
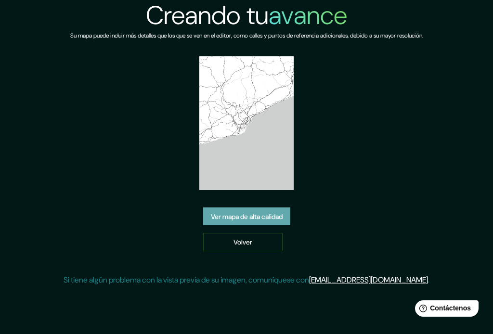
click at [267, 224] on link "Ver mapa de alta calidad" at bounding box center [246, 217] width 87 height 18
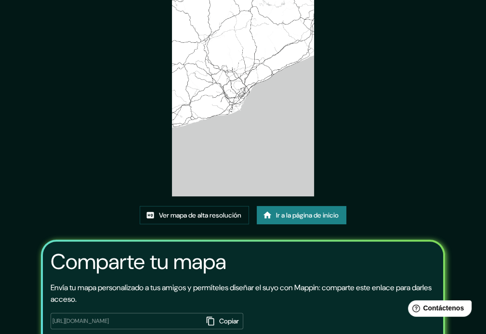
scroll to position [48, 0]
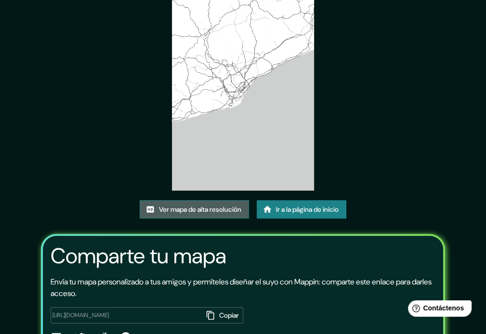
click at [222, 215] on font "Ver mapa de alta resolución" at bounding box center [200, 209] width 82 height 13
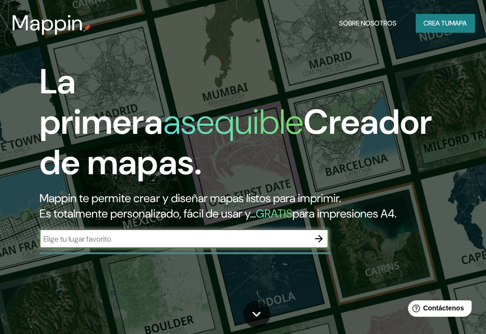
click at [265, 239] on input "text" at bounding box center [175, 239] width 270 height 11
type input "huancayo"
drag, startPoint x: 315, startPoint y: 250, endPoint x: 316, endPoint y: 244, distance: 5.9
click at [316, 249] on div "huancayo ​" at bounding box center [184, 239] width 289 height 21
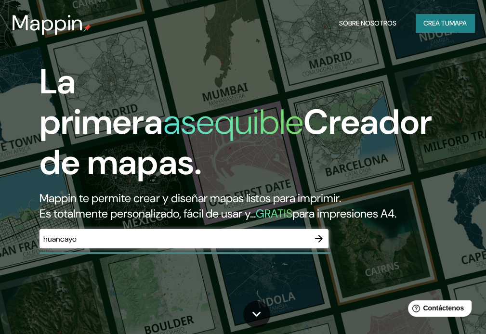
click at [316, 243] on icon "button" at bounding box center [319, 239] width 12 height 12
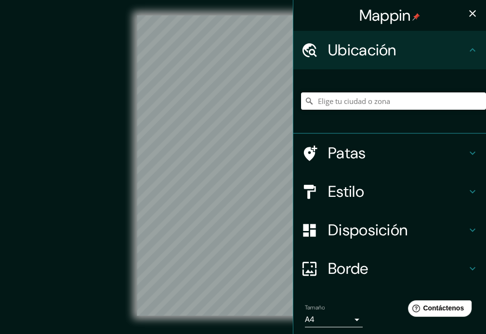
click at [349, 105] on input "Elige tu ciudad o zona" at bounding box center [393, 100] width 185 height 17
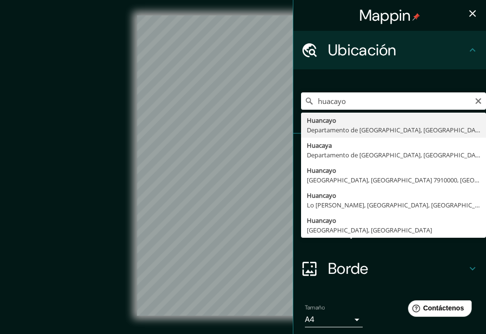
type input "Huancayo, [GEOGRAPHIC_DATA], [GEOGRAPHIC_DATA]"
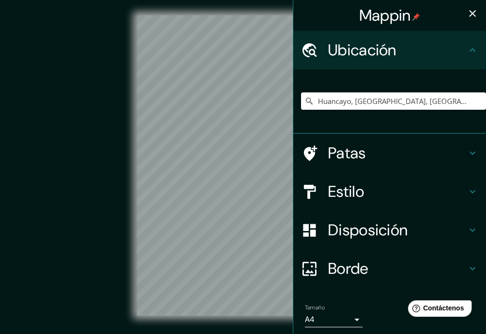
click at [358, 189] on h4 "Estilo" at bounding box center [397, 191] width 139 height 19
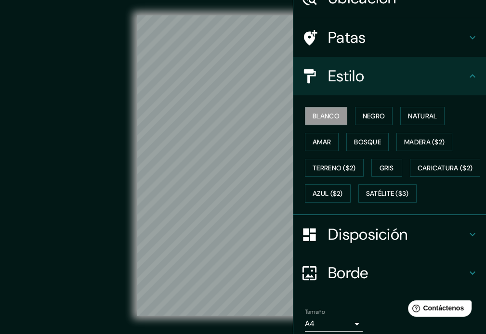
scroll to position [115, 0]
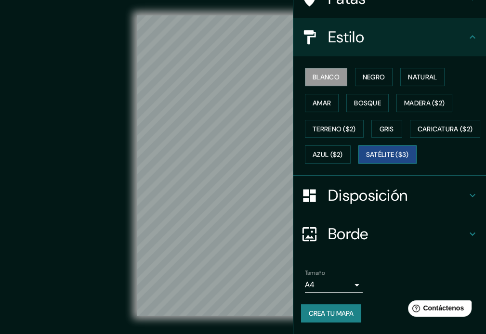
click at [366, 154] on font "Satélite ($3)" at bounding box center [387, 155] width 43 height 9
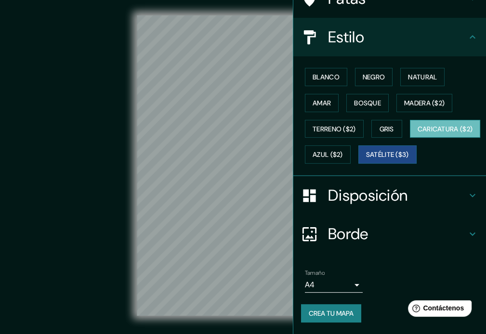
click at [418, 124] on font "Caricatura ($2)" at bounding box center [445, 129] width 55 height 13
click at [467, 31] on icon at bounding box center [473, 37] width 12 height 12
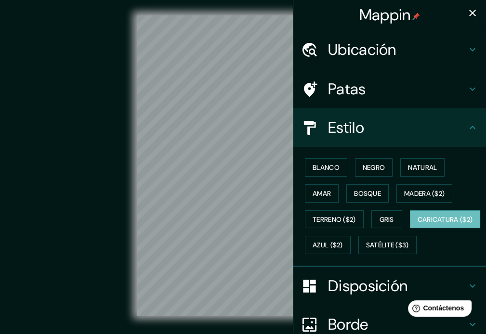
scroll to position [0, 0]
click at [469, 14] on icon "button" at bounding box center [472, 13] width 7 height 7
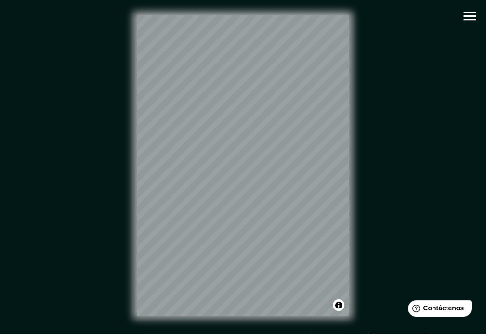
click at [466, 8] on icon "button" at bounding box center [469, 16] width 17 height 17
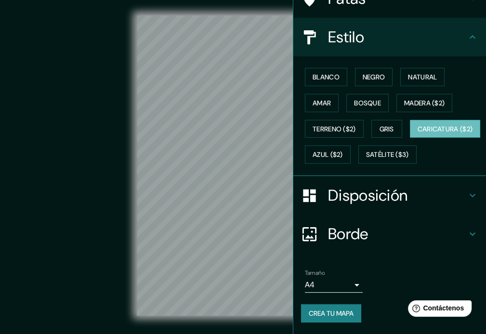
click at [353, 206] on font "Disposición" at bounding box center [367, 195] width 79 height 20
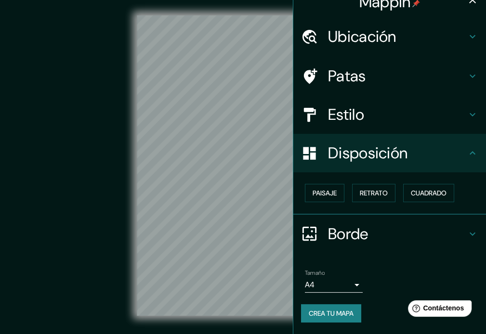
scroll to position [12, 0]
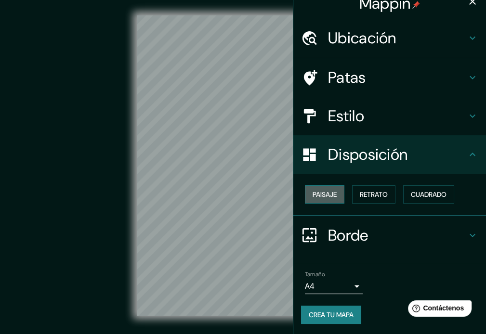
click at [329, 196] on font "Paisaje" at bounding box center [325, 194] width 24 height 9
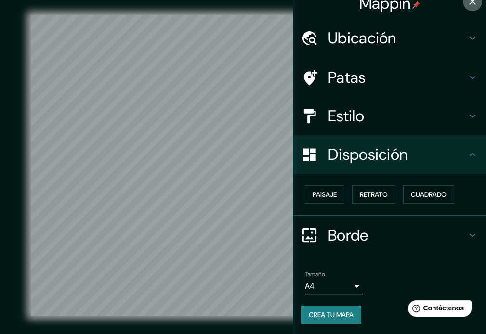
click at [468, 4] on icon "button" at bounding box center [473, 2] width 12 height 12
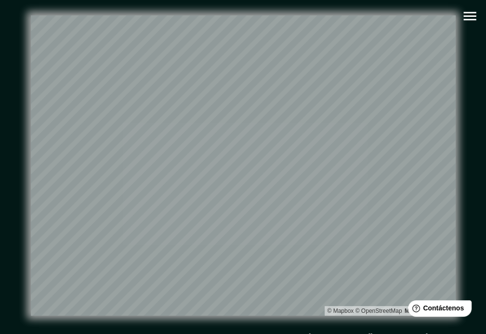
click at [466, 14] on icon "button" at bounding box center [469, 16] width 17 height 17
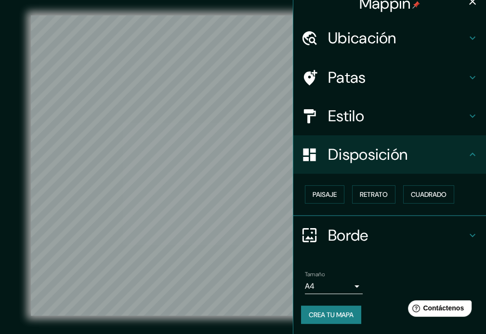
click at [353, 121] on font "Estilo" at bounding box center [346, 116] width 36 height 20
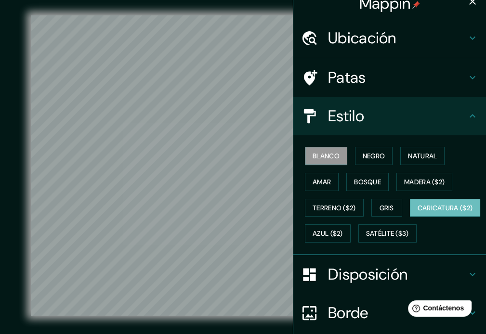
click at [323, 155] on font "Blanco" at bounding box center [326, 156] width 27 height 9
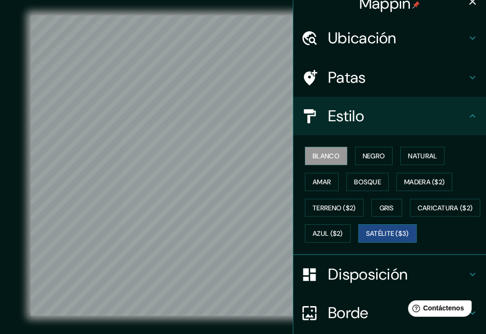
click at [366, 238] on font "Satélite ($3)" at bounding box center [387, 234] width 43 height 9
click at [129, 278] on div at bounding box center [130, 278] width 8 height 8
click at [125, 281] on div at bounding box center [127, 280] width 8 height 8
click at [111, 239] on div at bounding box center [113, 240] width 8 height 8
click at [153, 222] on div at bounding box center [154, 219] width 8 height 8
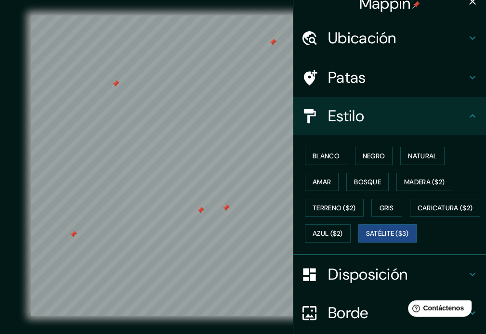
click at [200, 212] on div at bounding box center [201, 211] width 8 height 8
click at [463, 8] on button "button" at bounding box center [472, 1] width 19 height 19
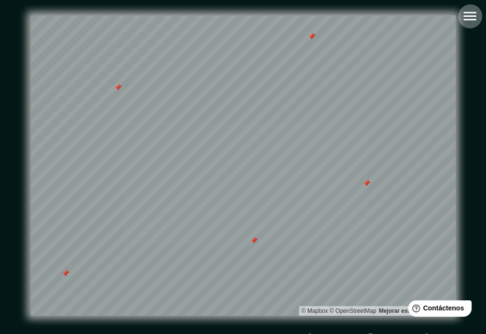
click at [470, 22] on icon "button" at bounding box center [469, 16] width 17 height 17
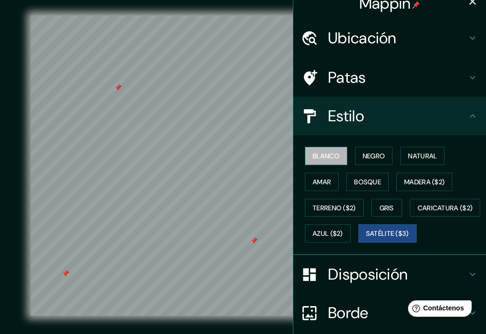
click at [330, 156] on font "Blanco" at bounding box center [326, 156] width 27 height 9
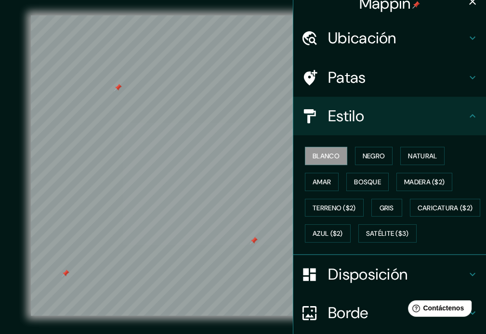
click at [469, 2] on icon "button" at bounding box center [472, 1] width 7 height 7
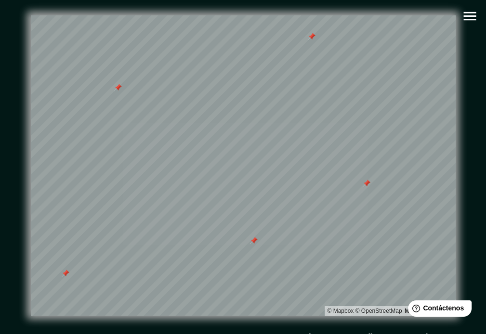
click at [471, 10] on icon "button" at bounding box center [469, 16] width 17 height 17
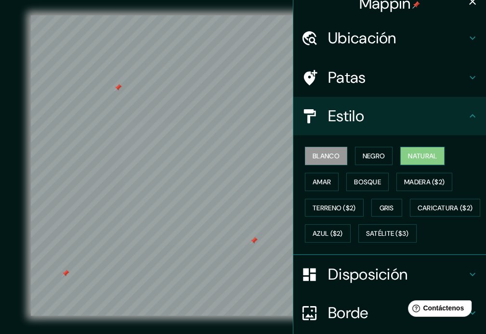
click at [416, 152] on font "Natural" at bounding box center [422, 156] width 29 height 9
click at [467, 2] on icon "button" at bounding box center [473, 2] width 12 height 12
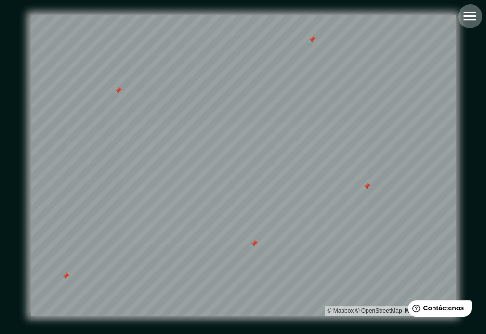
click at [473, 11] on icon "button" at bounding box center [469, 16] width 17 height 17
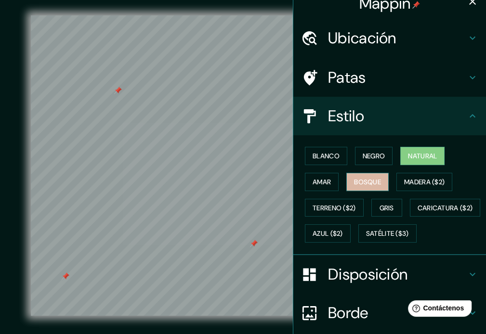
click at [364, 182] on font "Bosque" at bounding box center [367, 182] width 27 height 9
click at [467, 3] on icon "button" at bounding box center [473, 2] width 12 height 12
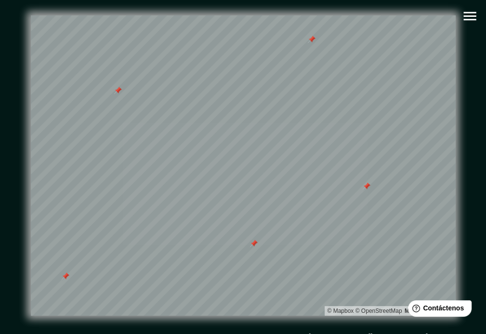
click at [472, 22] on icon "button" at bounding box center [469, 16] width 17 height 17
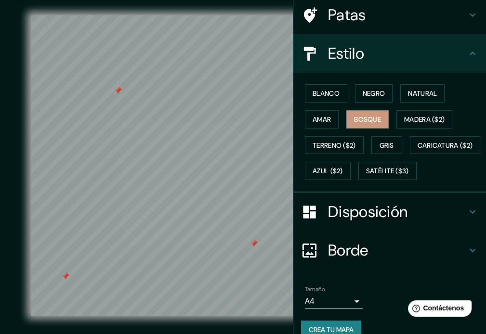
scroll to position [115, 0]
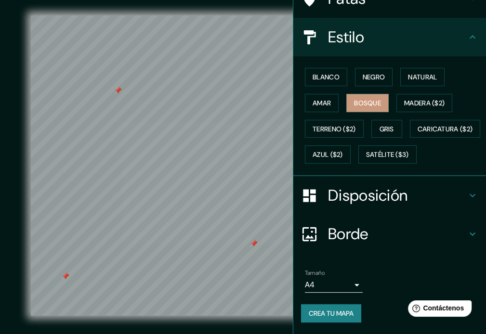
drag, startPoint x: 328, startPoint y: 311, endPoint x: 424, endPoint y: 226, distance: 128.3
click at [424, 226] on h4 "Borde" at bounding box center [397, 233] width 139 height 19
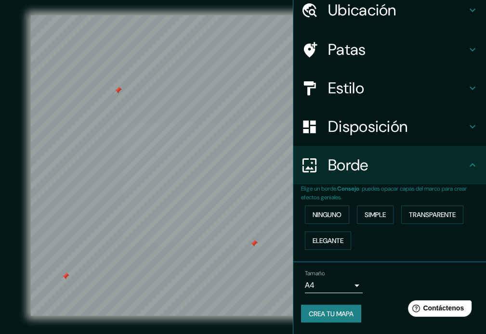
scroll to position [39, 0]
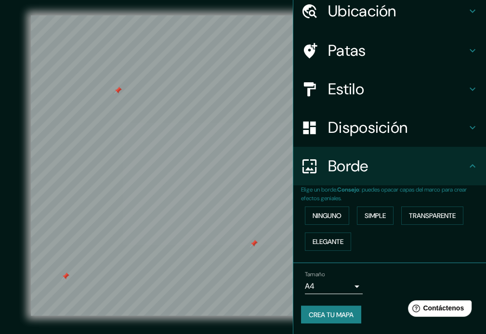
click at [468, 11] on icon at bounding box center [473, 11] width 12 height 12
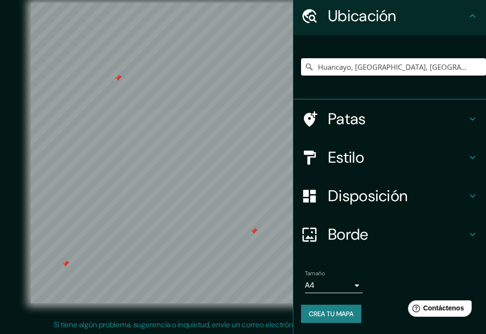
scroll to position [0, 0]
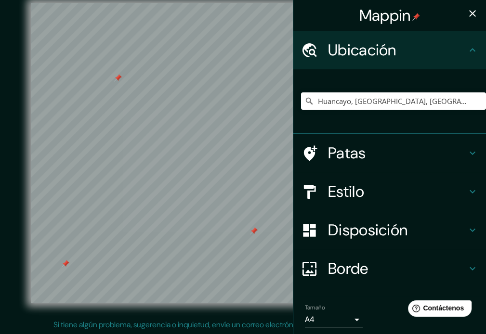
click at [469, 14] on icon "button" at bounding box center [472, 13] width 7 height 7
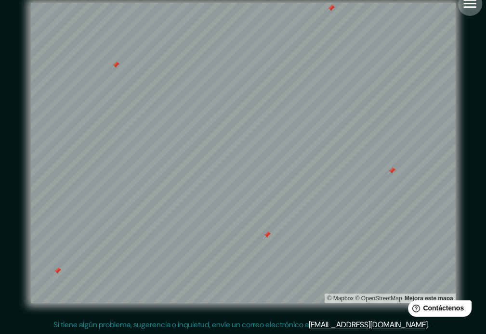
click at [470, 6] on icon "button" at bounding box center [469, 3] width 17 height 17
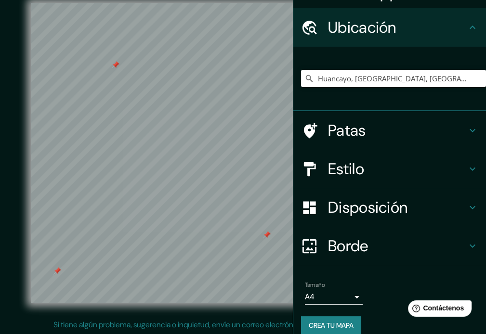
scroll to position [34, 0]
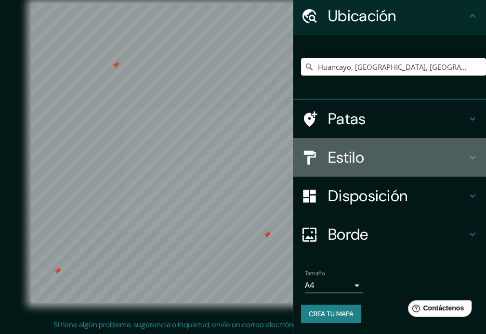
click at [351, 158] on font "Estilo" at bounding box center [346, 157] width 36 height 20
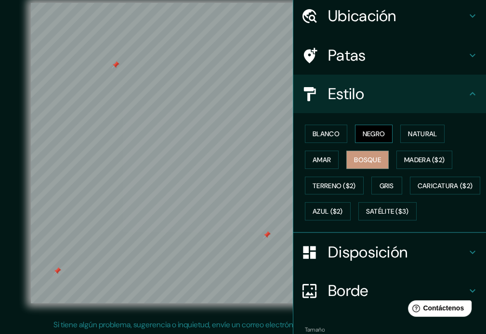
click at [363, 133] on font "Negro" at bounding box center [374, 134] width 23 height 9
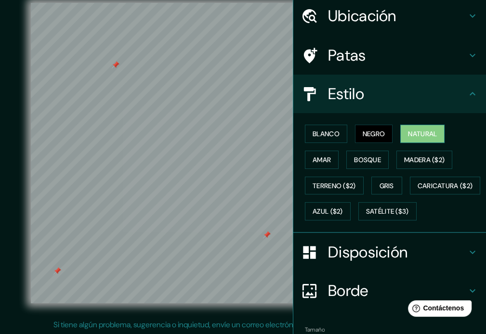
click at [408, 132] on font "Natural" at bounding box center [422, 134] width 29 height 9
click at [321, 137] on font "Blanco" at bounding box center [326, 134] width 27 height 9
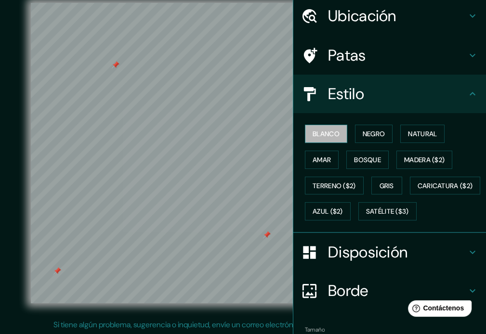
drag, startPoint x: 321, startPoint y: 137, endPoint x: 329, endPoint y: 134, distance: 7.8
click at [329, 134] on font "Blanco" at bounding box center [326, 134] width 27 height 9
click at [351, 216] on button "Azul ($2)" at bounding box center [328, 211] width 46 height 18
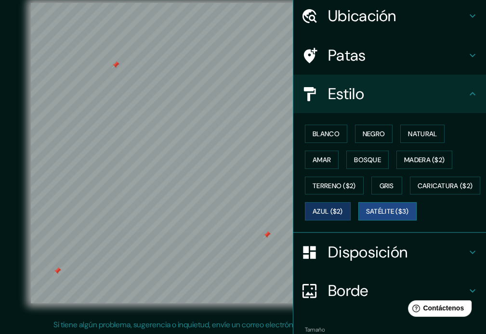
click at [366, 216] on font "Satélite ($3)" at bounding box center [387, 212] width 43 height 9
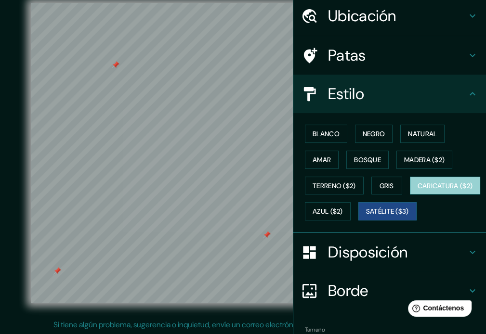
click at [418, 192] on font "Caricatura ($2)" at bounding box center [445, 186] width 55 height 13
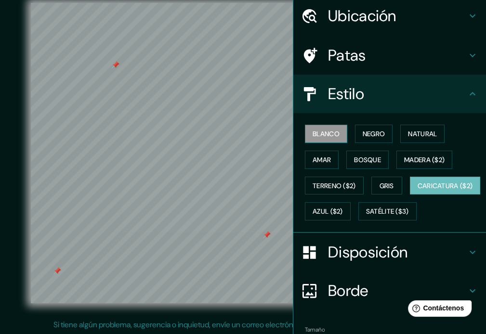
click at [329, 138] on font "Blanco" at bounding box center [326, 134] width 27 height 13
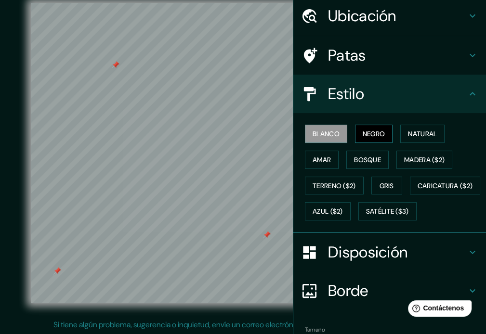
click at [363, 132] on font "Negro" at bounding box center [374, 134] width 23 height 9
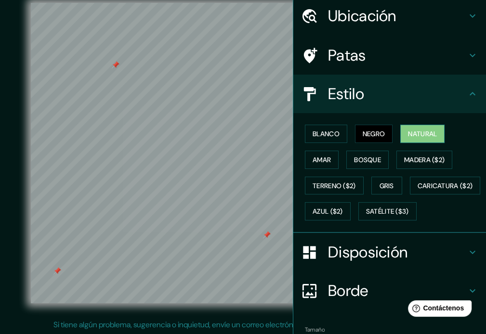
click at [408, 130] on font "Natural" at bounding box center [422, 134] width 29 height 9
click at [321, 165] on font "Amar" at bounding box center [322, 160] width 18 height 13
click at [411, 130] on font "Natural" at bounding box center [422, 134] width 29 height 9
click at [371, 157] on font "Bosque" at bounding box center [367, 160] width 27 height 9
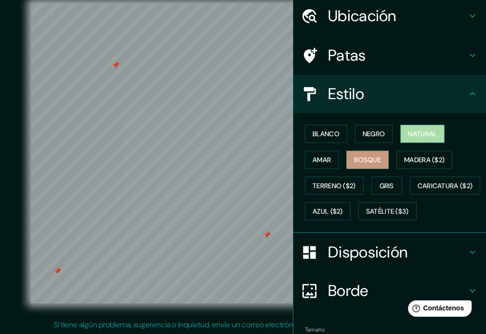
click at [415, 128] on font "Natural" at bounding box center [422, 134] width 29 height 13
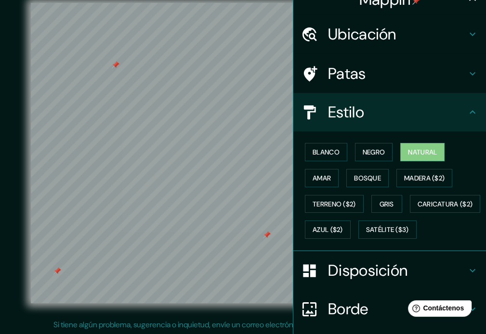
scroll to position [0, 0]
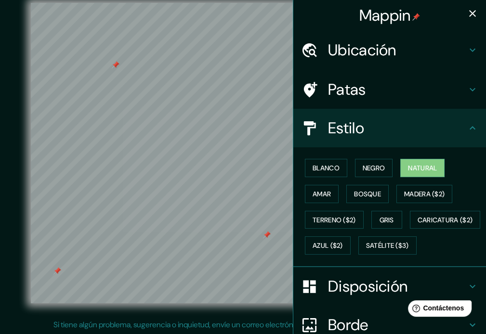
click at [467, 13] on icon "button" at bounding box center [473, 14] width 12 height 12
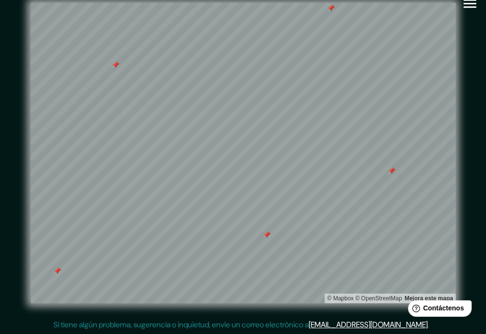
click at [473, 7] on icon "button" at bounding box center [469, 4] width 13 height 9
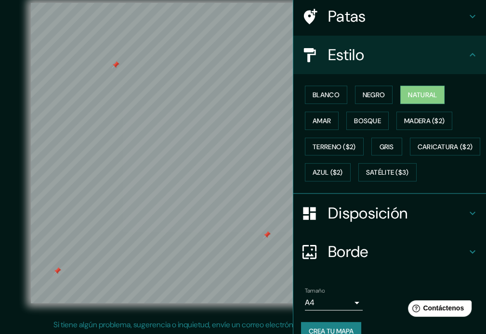
scroll to position [115, 0]
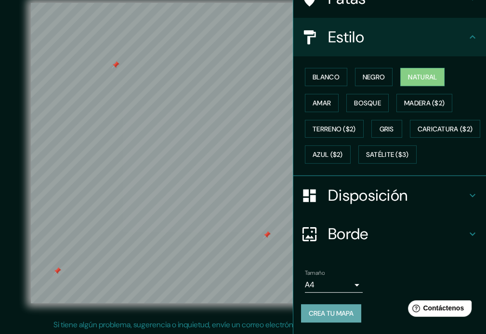
click at [334, 319] on font "Crea tu mapa" at bounding box center [331, 313] width 45 height 13
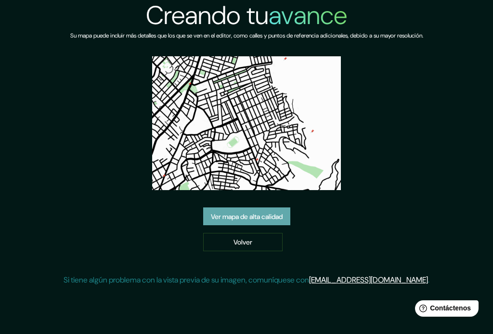
click at [264, 218] on font "Ver mapa de alta calidad" at bounding box center [247, 216] width 72 height 9
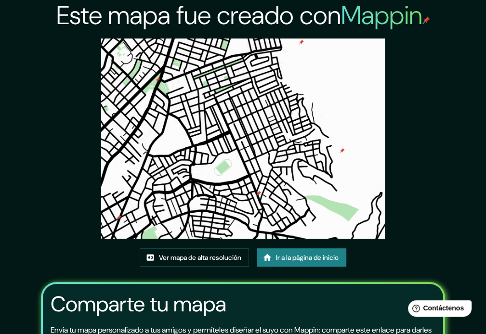
click at [222, 172] on img at bounding box center [243, 139] width 284 height 200
click at [220, 252] on font "Ver mapa de alta resolución" at bounding box center [200, 257] width 82 height 13
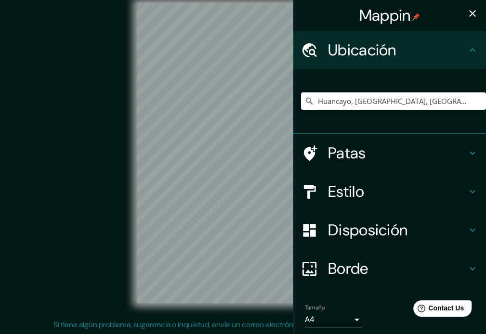
click at [352, 99] on input "Huancayo, [GEOGRAPHIC_DATA], [GEOGRAPHIC_DATA]" at bounding box center [393, 100] width 185 height 17
click at [412, 101] on input "Huancayo, Departamento de Junín, Perú" at bounding box center [393, 100] width 185 height 17
click at [454, 106] on input "Huancayo, Departamento de Junín, Perú" at bounding box center [393, 100] width 185 height 17
click at [461, 106] on input "Huancayo, Departamento de Junín, Perú" at bounding box center [393, 100] width 185 height 17
drag, startPoint x: 458, startPoint y: 102, endPoint x: 342, endPoint y: 101, distance: 116.1
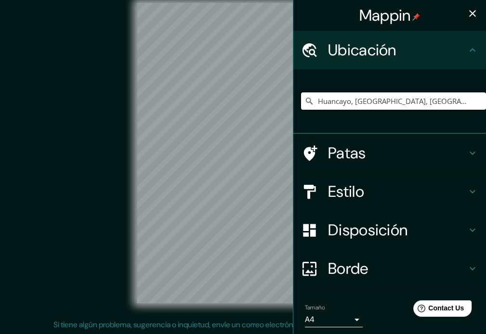
click at [345, 103] on input "Huancayo, Departamento de Junín, Perú" at bounding box center [393, 100] width 185 height 17
type input "Huancayo, Peñalolén, Región Metropolitana de Santiago 7910000, Chile"
click at [467, 14] on icon "button" at bounding box center [473, 14] width 12 height 12
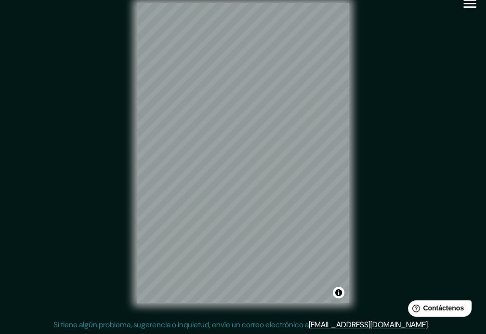
click at [464, 0] on icon "button" at bounding box center [469, 3] width 17 height 17
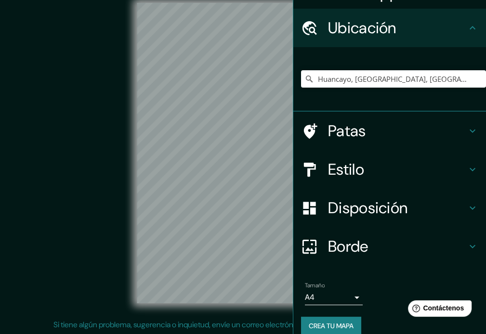
scroll to position [34, 0]
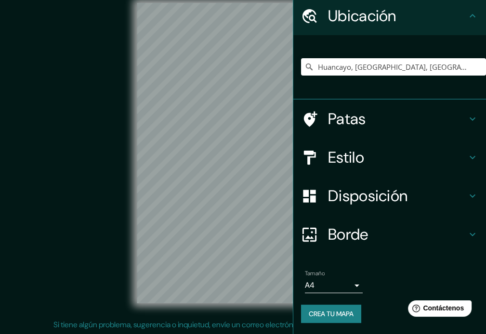
click at [344, 192] on font "Disposición" at bounding box center [367, 196] width 79 height 20
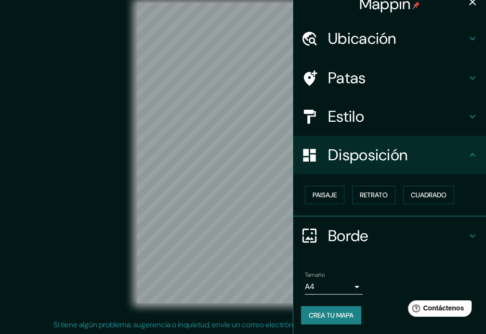
scroll to position [12, 0]
click at [356, 137] on div "Disposición" at bounding box center [389, 154] width 193 height 39
click at [355, 121] on font "Estilo" at bounding box center [346, 116] width 36 height 20
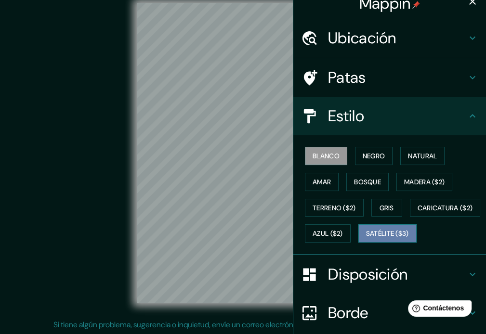
click at [366, 238] on font "Satélite ($3)" at bounding box center [387, 234] width 43 height 9
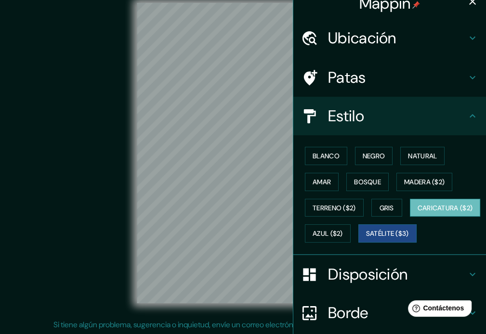
click at [418, 212] on font "Caricatura ($2)" at bounding box center [445, 208] width 55 height 9
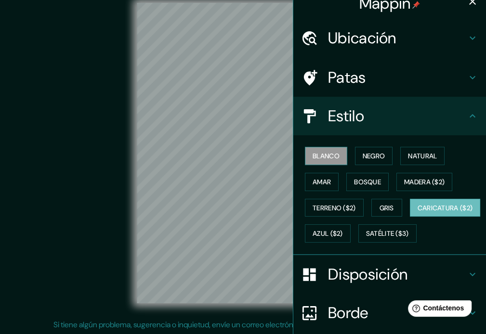
drag, startPoint x: 370, startPoint y: 158, endPoint x: 339, endPoint y: 156, distance: 31.9
click at [369, 158] on font "Negro" at bounding box center [374, 156] width 23 height 9
click at [333, 156] on button "Blanco" at bounding box center [326, 156] width 42 height 18
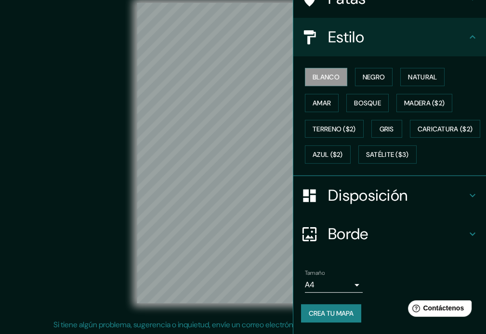
click at [351, 201] on font "Disposición" at bounding box center [367, 195] width 79 height 20
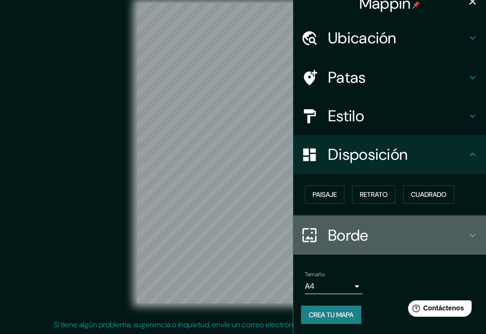
click at [345, 227] on font "Borde" at bounding box center [348, 235] width 40 height 20
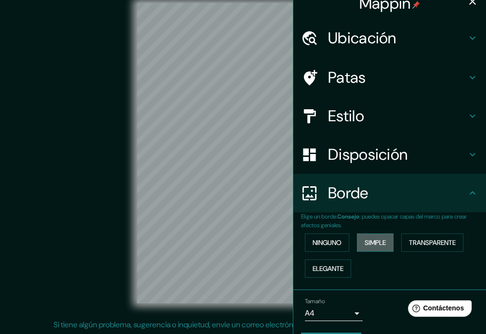
click at [369, 239] on font "Simple" at bounding box center [375, 242] width 21 height 9
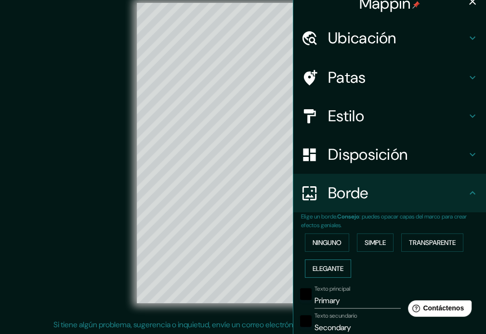
click at [329, 274] on font "Elegante" at bounding box center [328, 269] width 31 height 13
click at [427, 242] on font "Transparente" at bounding box center [432, 242] width 47 height 9
click at [331, 237] on font "Ninguno" at bounding box center [327, 243] width 29 height 13
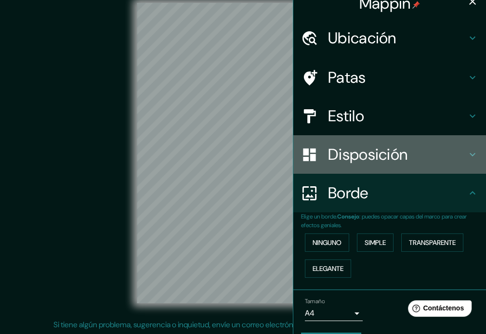
click at [329, 163] on font "Disposición" at bounding box center [367, 155] width 79 height 20
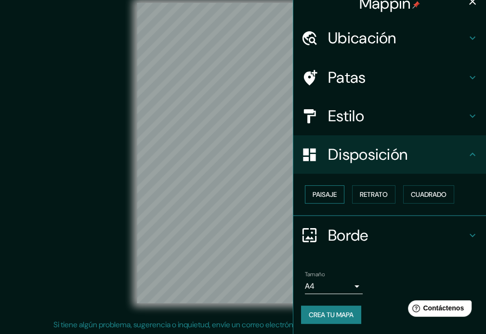
click at [315, 195] on font "Paisaje" at bounding box center [325, 194] width 24 height 9
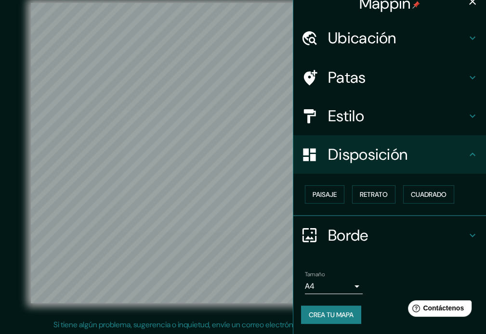
click at [350, 118] on font "Estilo" at bounding box center [346, 116] width 36 height 20
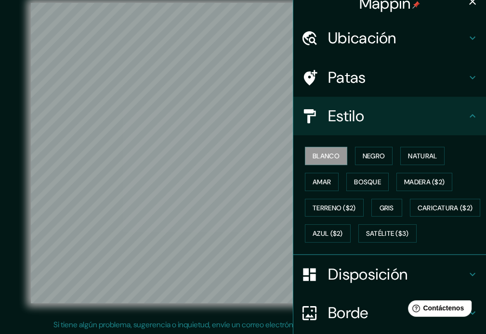
click at [350, 118] on font "Estilo" at bounding box center [346, 116] width 36 height 20
click at [467, 2] on icon "button" at bounding box center [473, 2] width 12 height 12
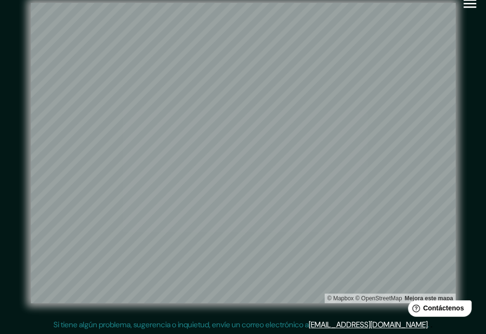
click at [466, 8] on icon "button" at bounding box center [469, 3] width 17 height 17
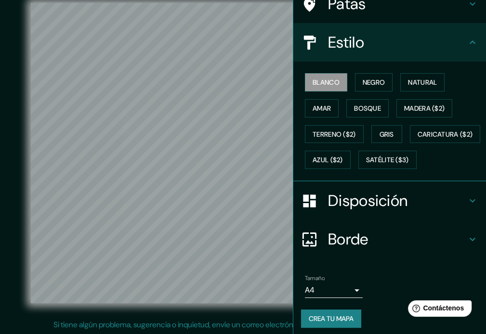
scroll to position [115, 0]
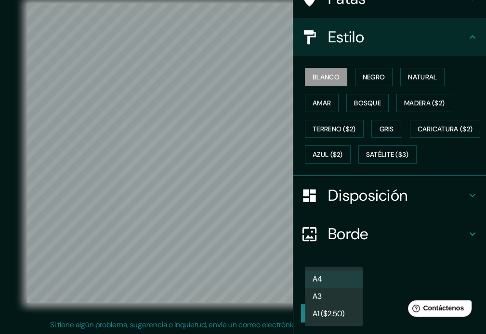
click at [346, 288] on body "Mappin Ubicación Huancayo, Peñalolén, Región Metropolitana de Santiago 7910000,…" at bounding box center [243, 154] width 486 height 334
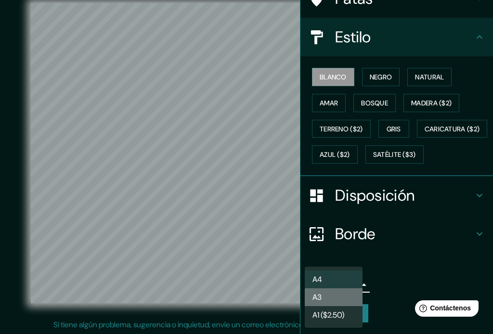
click at [342, 304] on li "A3" at bounding box center [334, 298] width 58 height 18
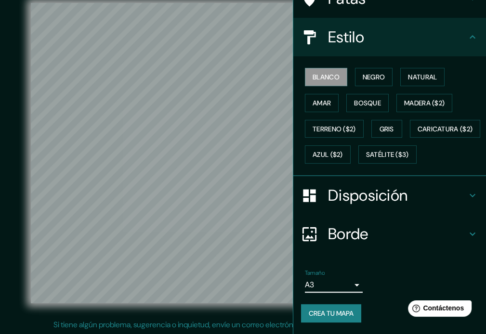
click at [337, 315] on font "Crea tu mapa" at bounding box center [331, 313] width 45 height 9
click at [322, 306] on button "Crea tu mapa" at bounding box center [331, 313] width 60 height 18
click at [325, 316] on div "Crea tu mapa" at bounding box center [389, 313] width 177 height 18
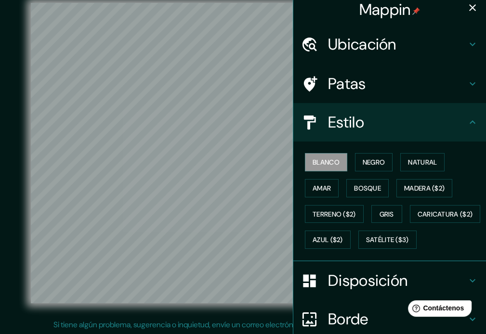
scroll to position [0, 0]
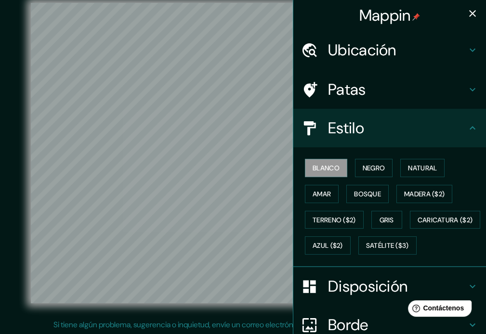
click at [458, 129] on h4 "Estilo" at bounding box center [397, 128] width 139 height 19
click at [467, 14] on icon "button" at bounding box center [473, 14] width 12 height 12
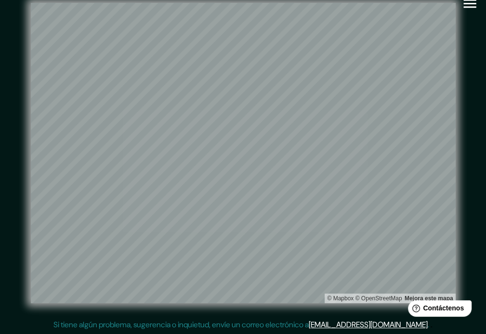
click at [468, 10] on icon "button" at bounding box center [469, 3] width 17 height 17
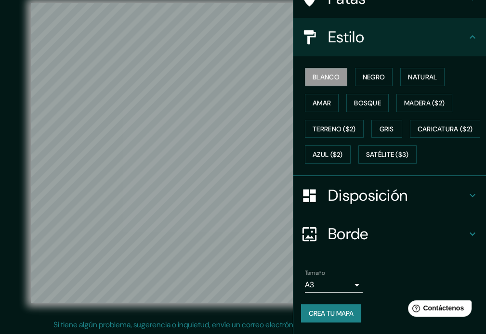
scroll to position [115, 0]
click at [314, 316] on font "Crea tu mapa" at bounding box center [331, 313] width 45 height 9
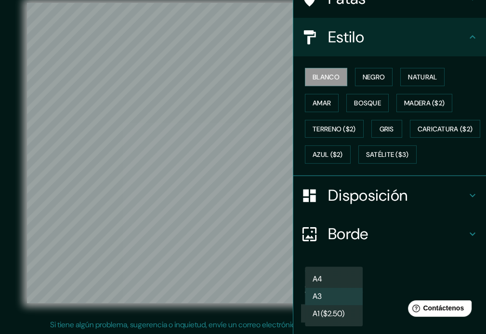
click at [339, 286] on body "Mappin Ubicación Huancayo, Peñalolén, Región Metropolitana de Santiago 7910000,…" at bounding box center [243, 154] width 486 height 334
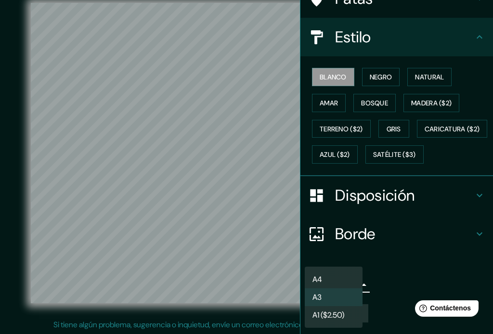
click at [335, 279] on li "A4" at bounding box center [334, 280] width 58 height 18
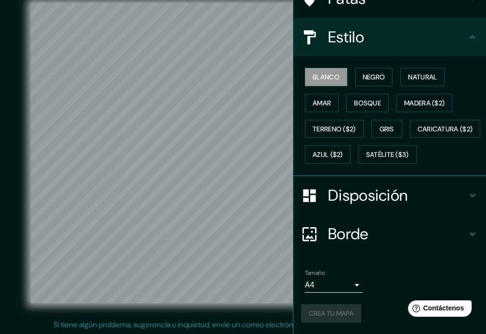
click at [331, 313] on div "Crea tu mapa" at bounding box center [389, 313] width 177 height 18
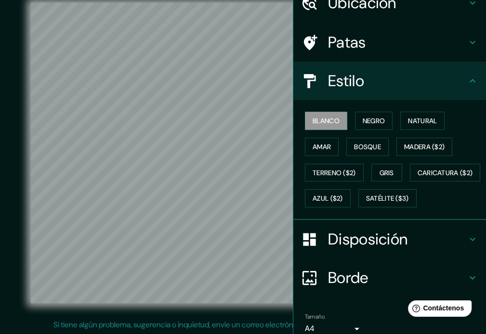
scroll to position [0, 0]
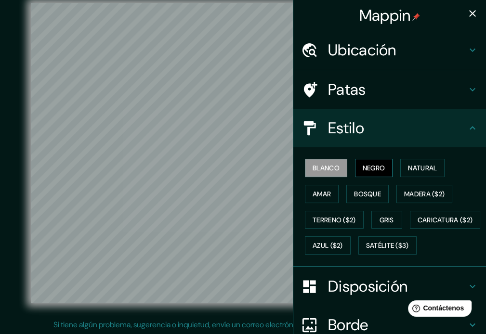
click at [369, 171] on font "Negro" at bounding box center [374, 168] width 23 height 9
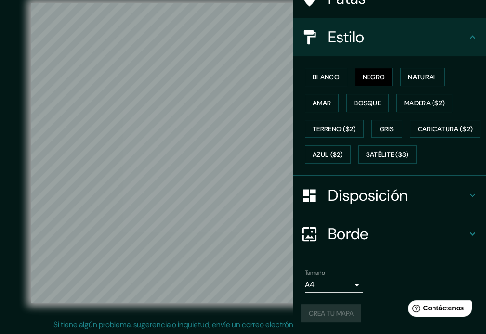
scroll to position [115, 0]
click at [342, 305] on div "Crea tu mapa" at bounding box center [389, 313] width 177 height 18
click at [339, 314] on div "Crea tu mapa" at bounding box center [389, 313] width 177 height 18
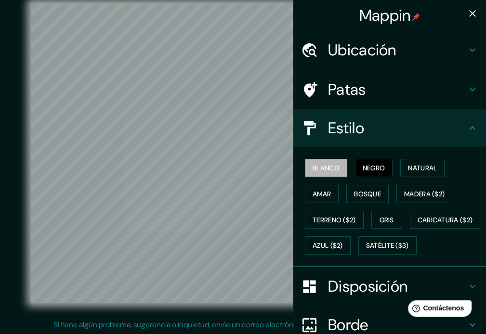
click at [328, 160] on button "Blanco" at bounding box center [326, 168] width 42 height 18
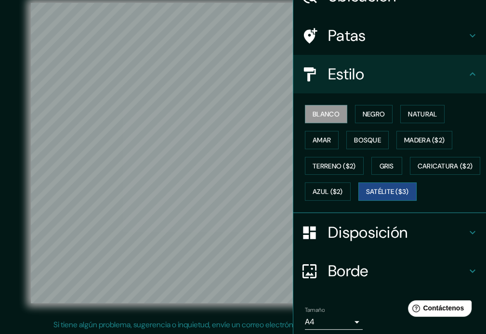
scroll to position [115, 0]
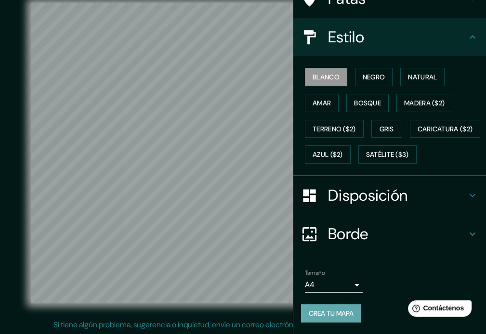
click at [331, 313] on font "Crea tu mapa" at bounding box center [331, 313] width 45 height 9
click at [331, 313] on div "Crea tu mapa" at bounding box center [389, 313] width 177 height 18
drag, startPoint x: 331, startPoint y: 313, endPoint x: 372, endPoint y: 307, distance: 41.3
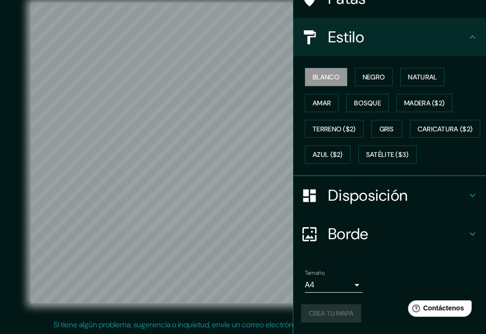
click at [372, 307] on div "Crea tu mapa" at bounding box center [389, 313] width 177 height 18
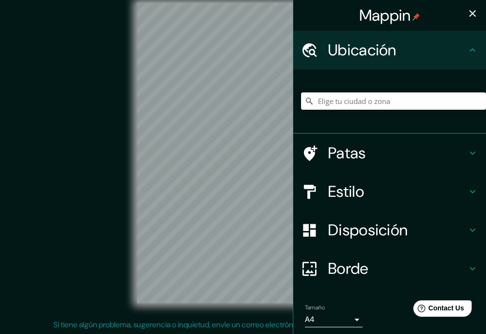
click at [344, 107] on input "Elige tu ciudad o zona" at bounding box center [393, 100] width 185 height 17
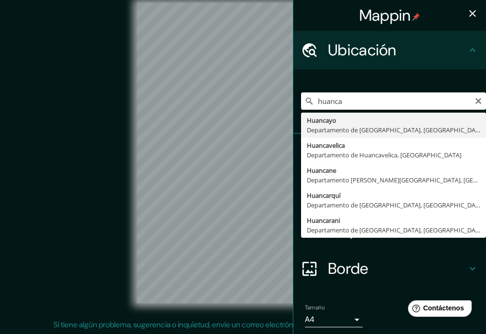
type input "Huancayo, [GEOGRAPHIC_DATA], [GEOGRAPHIC_DATA]"
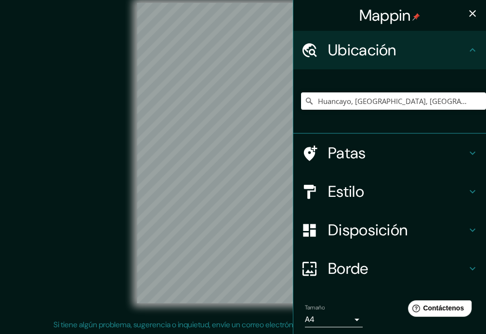
click at [365, 195] on h4 "Estilo" at bounding box center [397, 191] width 139 height 19
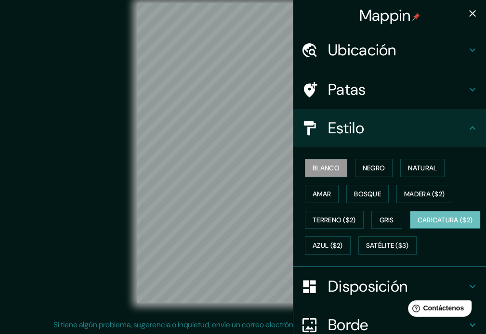
click at [410, 229] on button "Caricatura ($2)" at bounding box center [445, 220] width 71 height 18
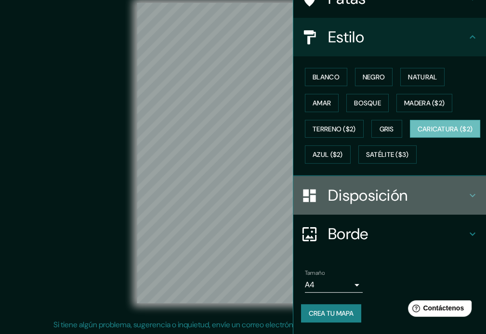
click at [342, 206] on font "Disposición" at bounding box center [367, 195] width 79 height 20
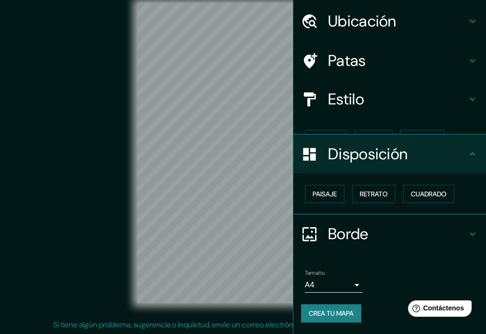
scroll to position [12, 0]
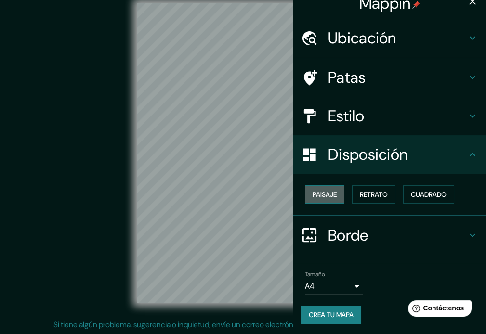
click at [322, 191] on font "Paisaje" at bounding box center [325, 194] width 24 height 9
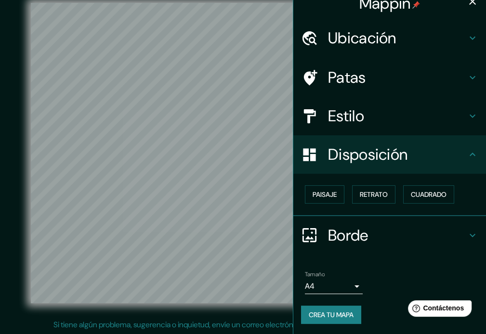
click at [468, 8] on button "button" at bounding box center [472, 1] width 19 height 19
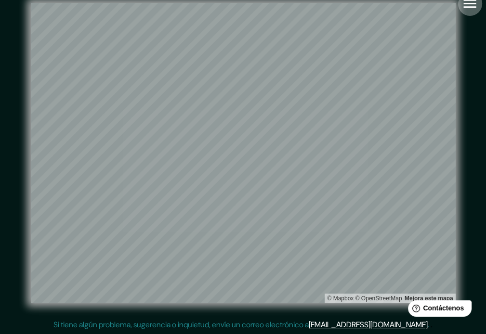
click at [466, 8] on icon "button" at bounding box center [469, 3] width 17 height 17
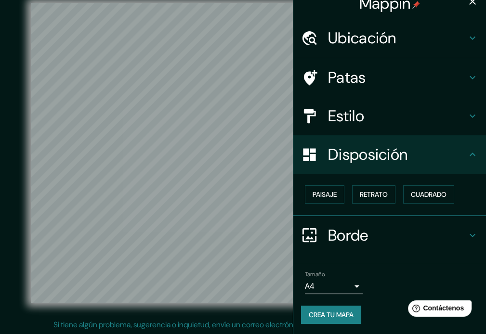
click at [372, 108] on h4 "Estilo" at bounding box center [397, 115] width 139 height 19
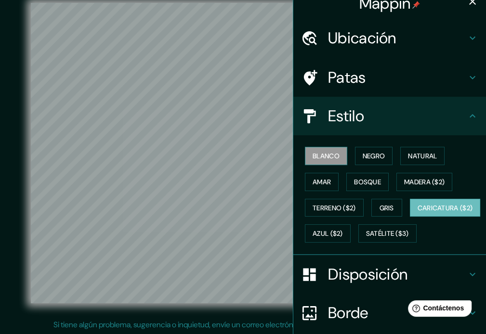
click at [332, 155] on font "Blanco" at bounding box center [326, 156] width 27 height 9
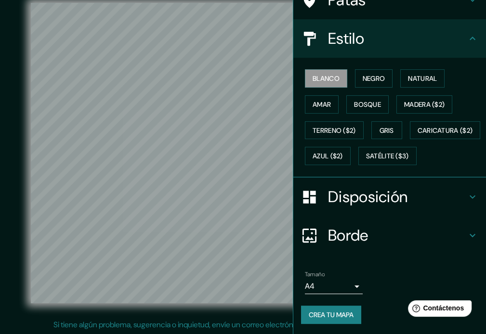
scroll to position [115, 0]
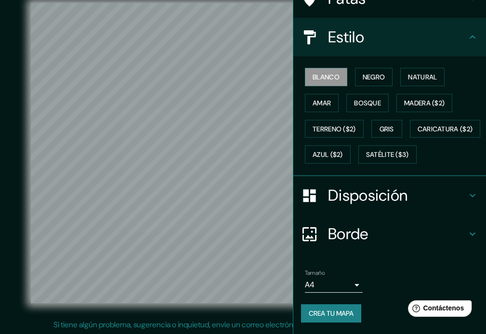
click at [323, 321] on button "Crea tu mapa" at bounding box center [331, 313] width 60 height 18
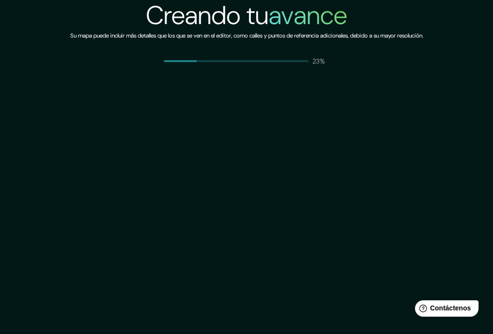
click at [334, 62] on div "Creando tu avance Su mapa puede incluir más detalles que los que se ven en el e…" at bounding box center [246, 33] width 353 height 66
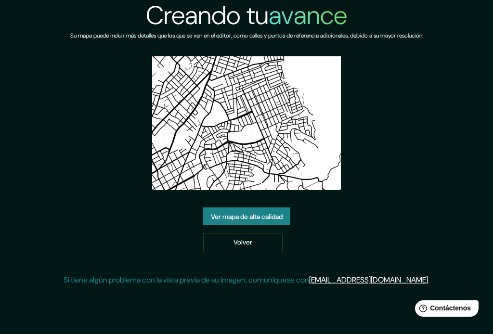
click at [260, 220] on font "Ver mapa de alta calidad" at bounding box center [247, 216] width 72 height 9
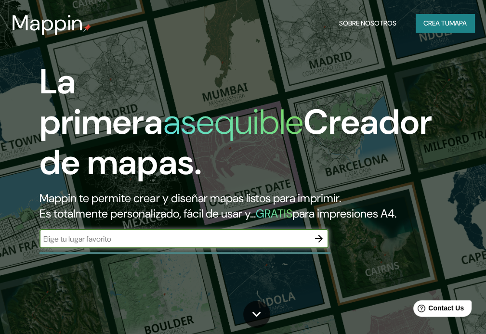
click at [433, 21] on font "Crea tu" at bounding box center [436, 23] width 26 height 9
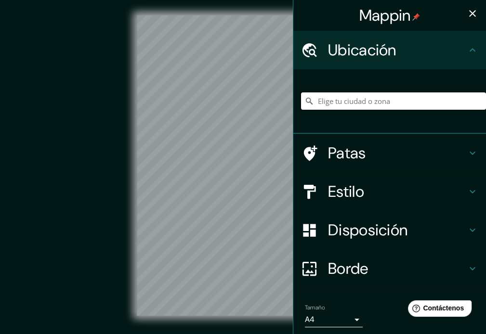
click at [347, 105] on input "Elige tu ciudad o zona" at bounding box center [393, 100] width 185 height 17
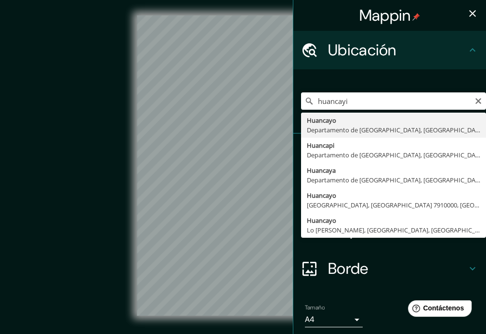
type input "Huancayo, [GEOGRAPHIC_DATA], [GEOGRAPHIC_DATA]"
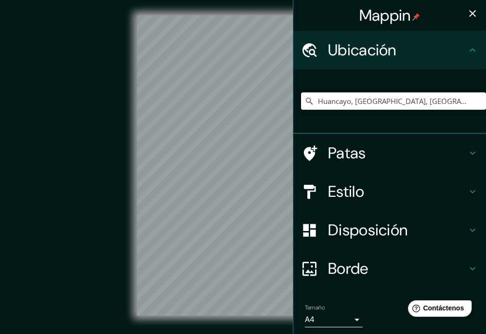
click at [360, 232] on font "Disposición" at bounding box center [367, 230] width 79 height 20
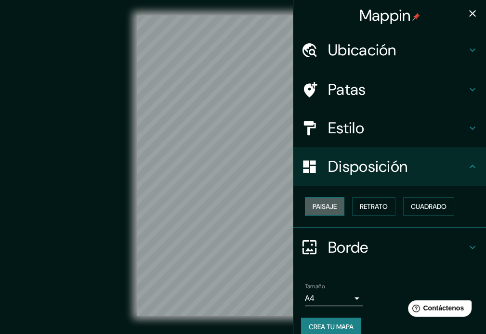
click at [324, 204] on font "Paisaje" at bounding box center [325, 206] width 24 height 9
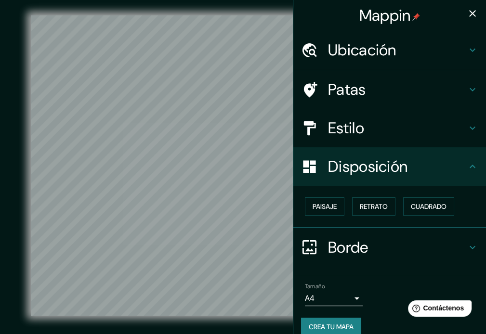
click at [345, 253] on font "Borde" at bounding box center [348, 247] width 40 height 20
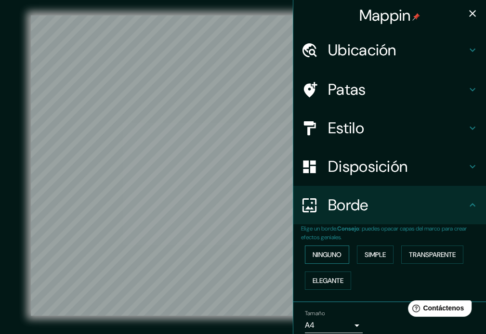
click at [337, 256] on button "Ninguno" at bounding box center [327, 255] width 44 height 18
click at [353, 169] on font "Disposición" at bounding box center [367, 167] width 79 height 20
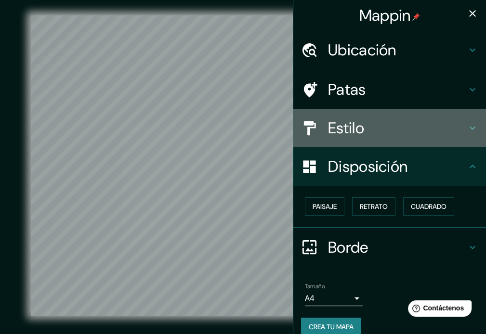
click at [356, 134] on font "Estilo" at bounding box center [346, 128] width 36 height 20
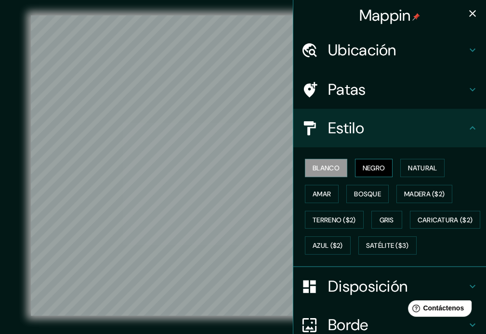
click at [374, 169] on font "Negro" at bounding box center [374, 168] width 23 height 9
click at [468, 12] on icon "button" at bounding box center [473, 14] width 12 height 12
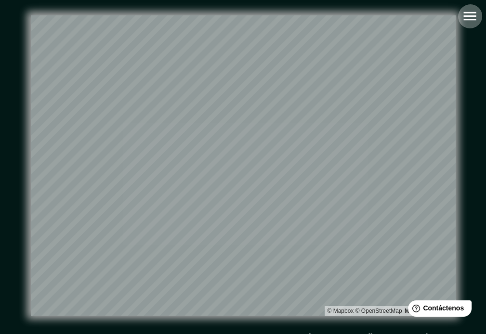
click at [472, 13] on icon "button" at bounding box center [469, 16] width 13 height 9
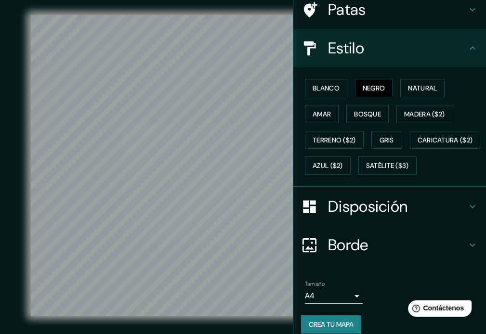
scroll to position [115, 0]
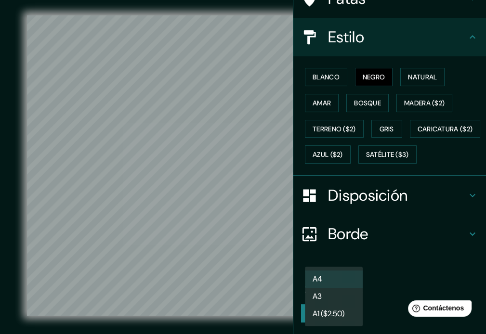
click at [341, 289] on body "Mappin Ubicación Huancayo, Departamento de Junín, Perú Patas Estilo Blanco Negr…" at bounding box center [243, 167] width 486 height 334
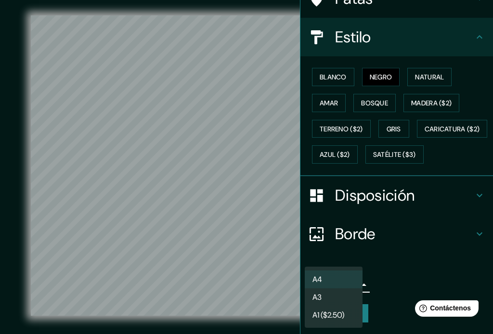
click at [327, 297] on li "A3" at bounding box center [334, 298] width 58 height 18
type input "a4"
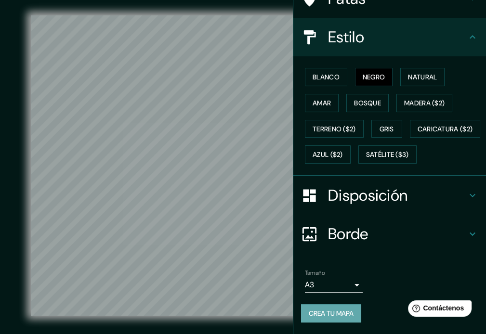
click at [325, 311] on font "Crea tu mapa" at bounding box center [331, 313] width 45 height 9
click at [313, 316] on div "Crea tu mapa" at bounding box center [389, 313] width 177 height 18
click at [312, 313] on div "Crea tu mapa" at bounding box center [389, 313] width 177 height 18
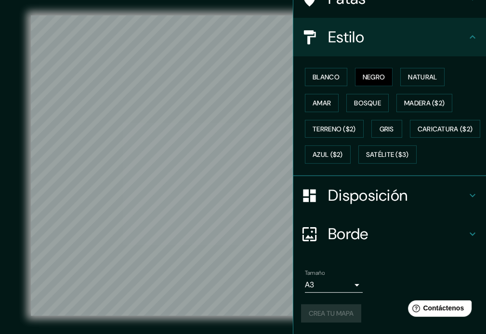
click at [312, 313] on div "Crea tu mapa" at bounding box center [389, 313] width 177 height 18
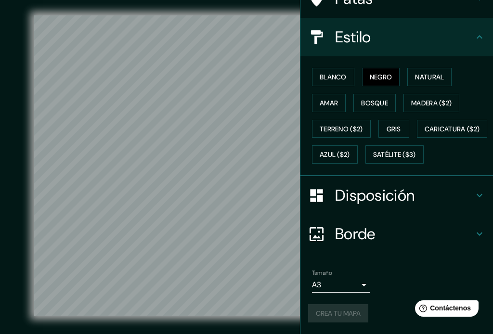
click at [327, 292] on body "Mappin Ubicación Huancayo, Departamento de Junín, Perú Patas Estilo Blanco Negr…" at bounding box center [246, 167] width 493 height 334
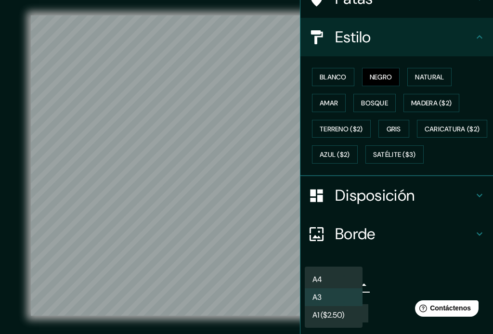
click at [327, 292] on li "A3" at bounding box center [334, 298] width 58 height 18
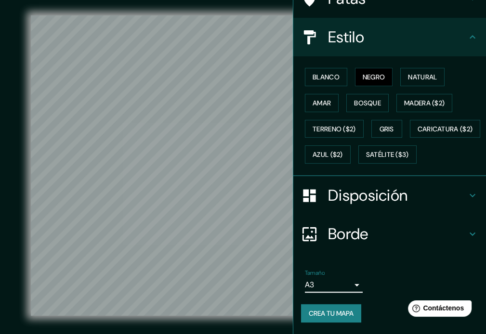
click at [324, 307] on font "Crea tu mapa" at bounding box center [331, 313] width 45 height 13
click at [324, 307] on div "Crea tu mapa" at bounding box center [389, 313] width 177 height 18
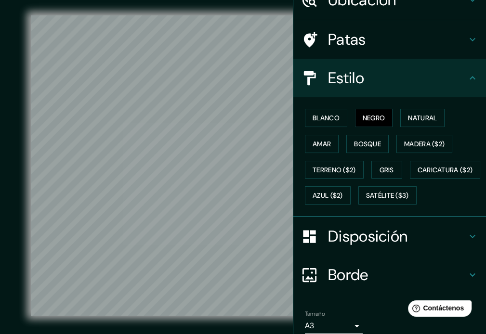
scroll to position [0, 0]
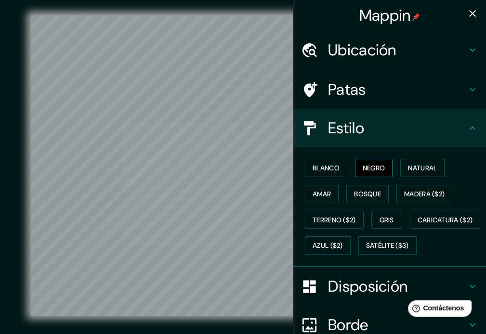
click at [363, 166] on font "Negro" at bounding box center [374, 168] width 23 height 9
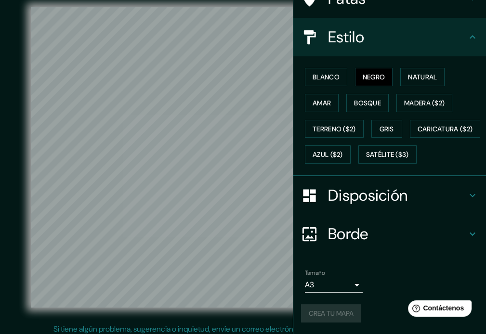
scroll to position [13, 0]
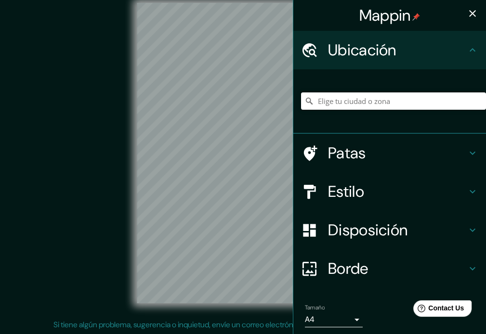
click at [317, 107] on input "Elige tu ciudad o zona" at bounding box center [393, 100] width 185 height 17
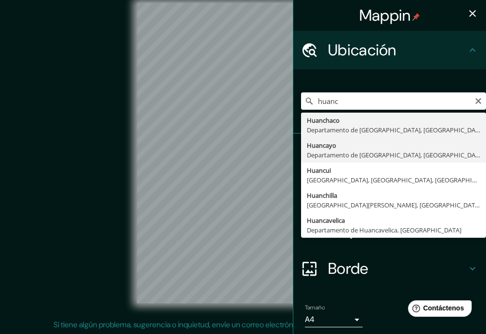
type input "Huancayo, [GEOGRAPHIC_DATA], [GEOGRAPHIC_DATA]"
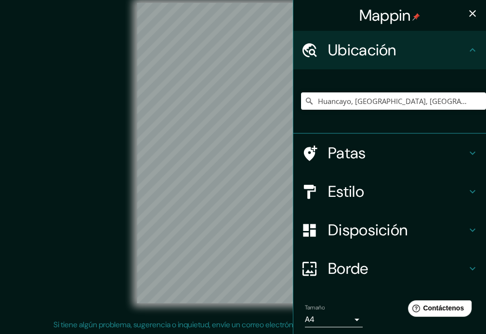
click at [360, 200] on h4 "Estilo" at bounding box center [397, 191] width 139 height 19
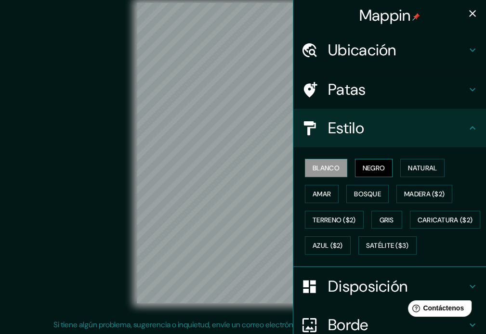
click at [377, 167] on font "Negro" at bounding box center [374, 168] width 23 height 9
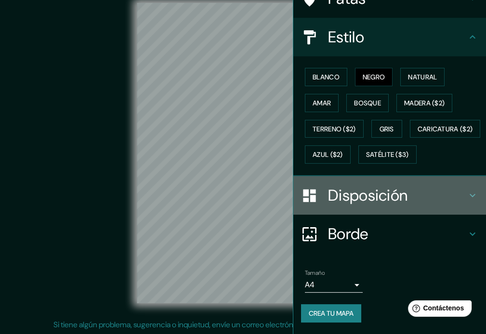
click at [365, 206] on font "Disposición" at bounding box center [367, 195] width 79 height 20
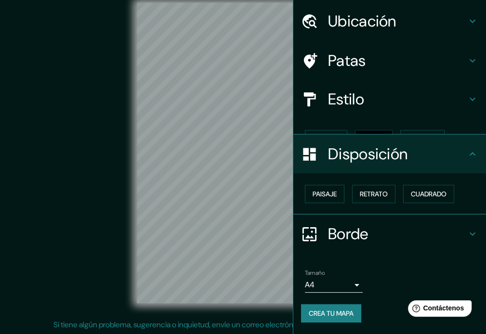
scroll to position [12, 0]
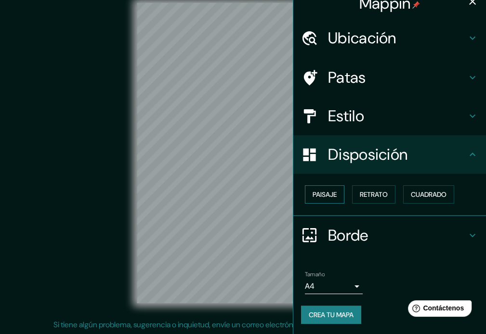
click at [328, 196] on font "Paisaje" at bounding box center [325, 194] width 24 height 9
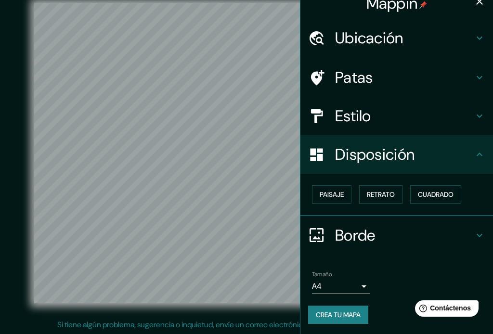
click at [345, 281] on body "Mappin Ubicación Huancayo, [GEOGRAPHIC_DATA], [GEOGRAPHIC_DATA] Patas Estilo Di…" at bounding box center [246, 154] width 493 height 334
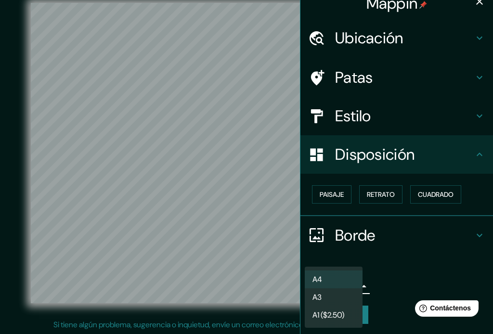
click at [331, 295] on li "A3" at bounding box center [334, 298] width 58 height 18
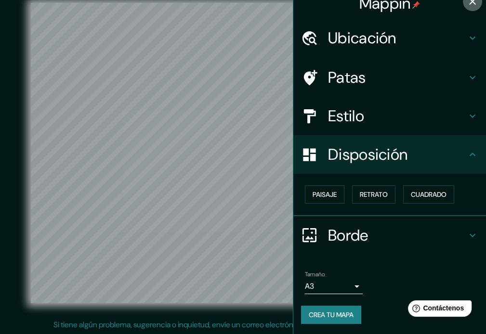
click at [467, 3] on icon "button" at bounding box center [473, 2] width 12 height 12
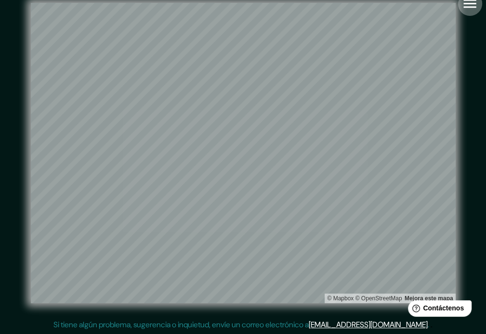
click at [464, 12] on icon "button" at bounding box center [469, 3] width 17 height 17
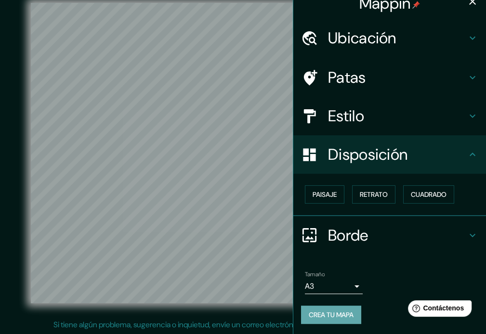
click at [326, 312] on font "Crea tu mapa" at bounding box center [331, 315] width 45 height 9
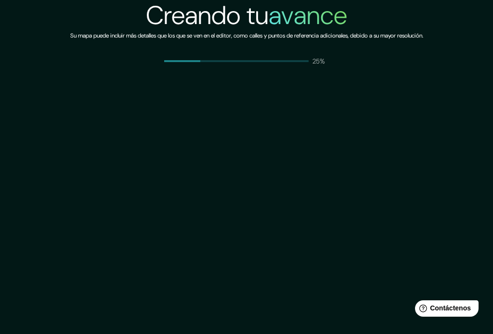
click at [336, 60] on div "Creando tu avance Su mapa puede incluir más detalles que los que se ven en el e…" at bounding box center [246, 33] width 353 height 66
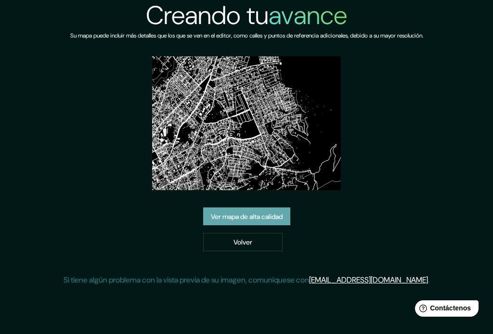
click at [261, 217] on font "Ver mapa de alta calidad" at bounding box center [247, 216] width 72 height 9
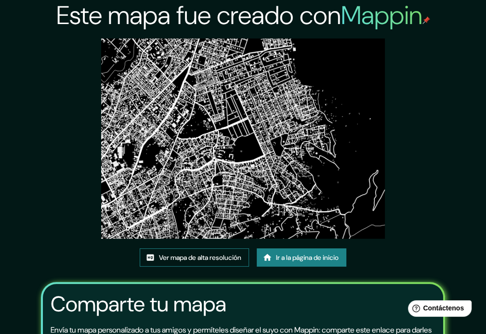
click at [206, 259] on font "Ver mapa de alta resolución" at bounding box center [200, 258] width 82 height 9
